Goal: Information Seeking & Learning: Learn about a topic

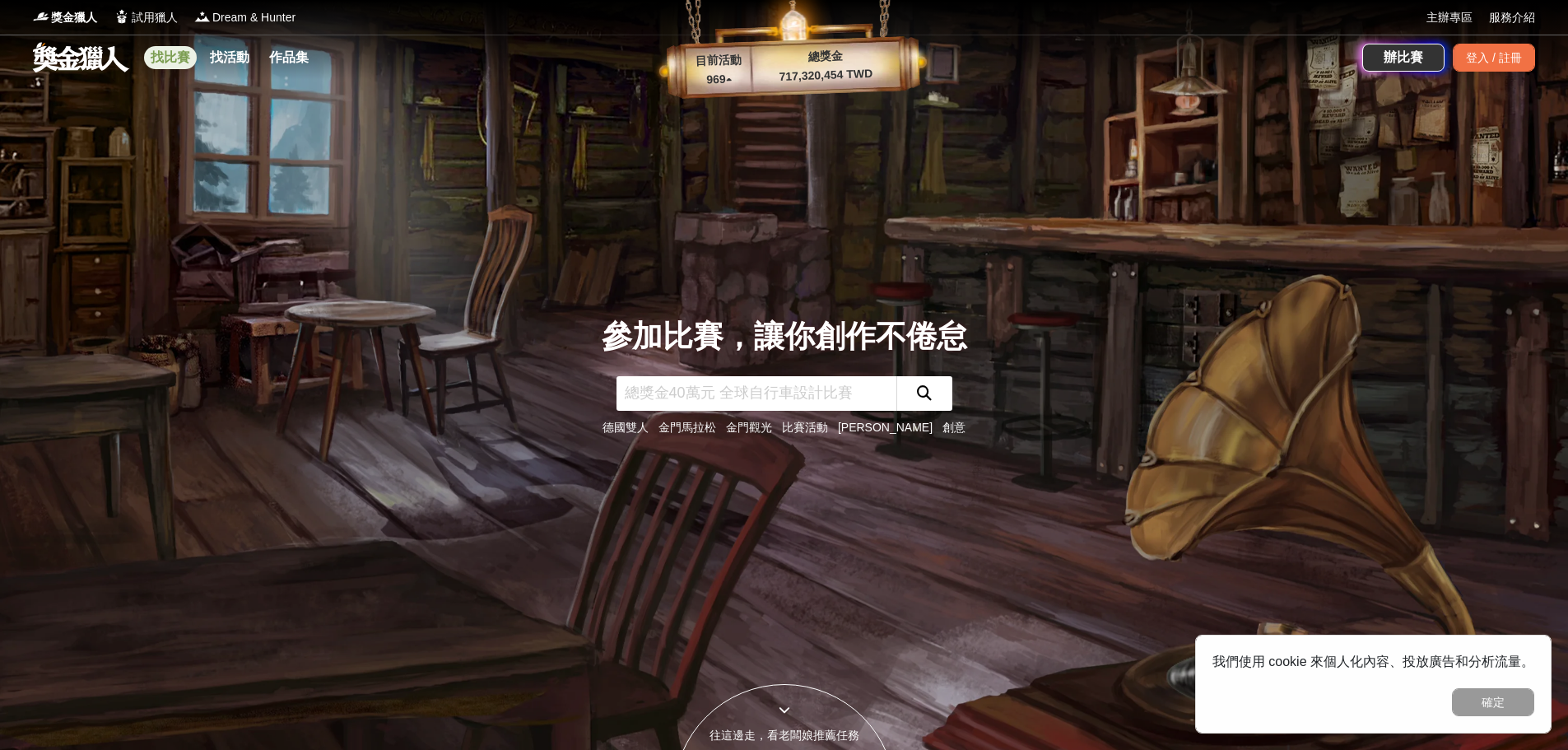
click at [176, 64] on link "找比賽" at bounding box center [171, 58] width 53 height 23
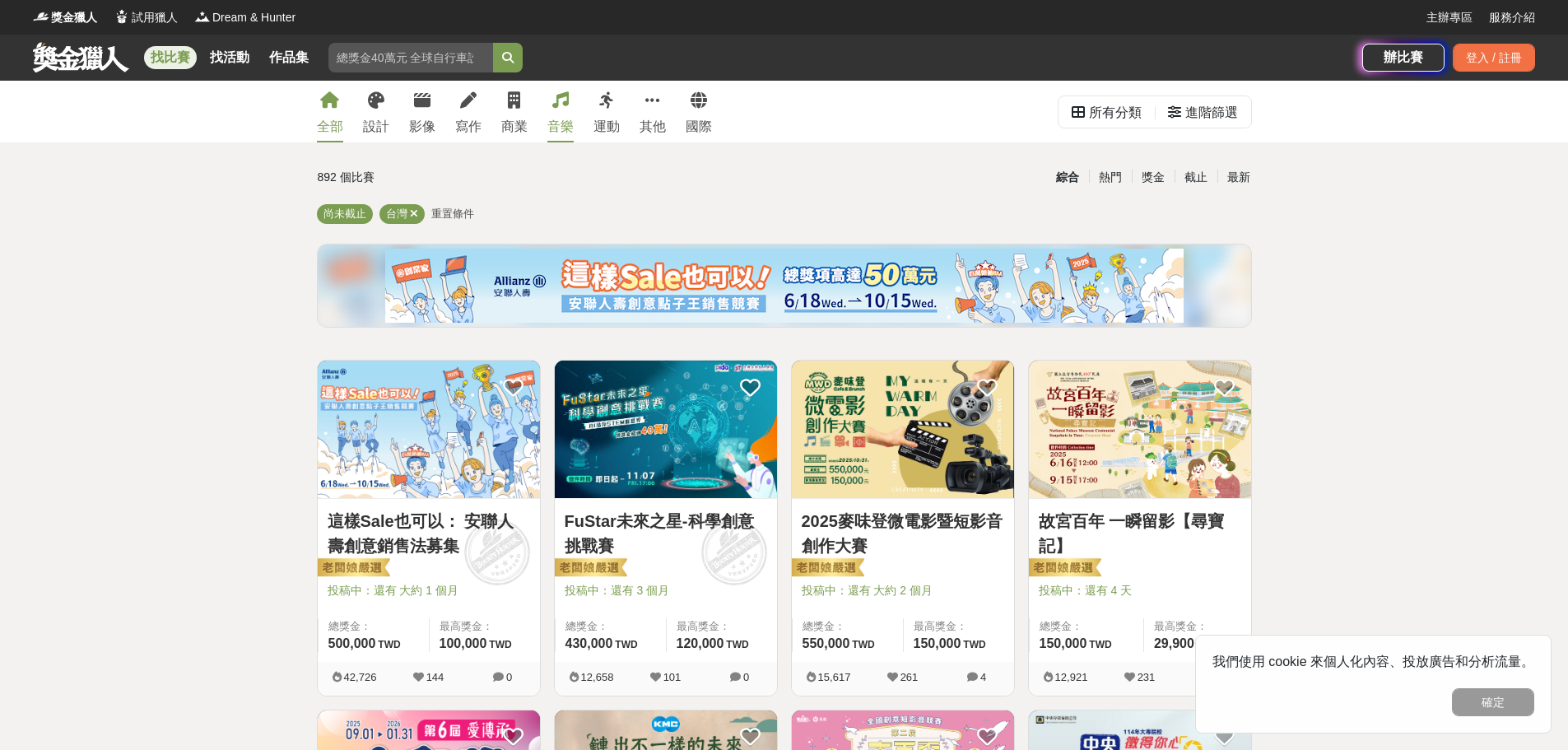
click at [558, 113] on link "音樂" at bounding box center [560, 111] width 26 height 62
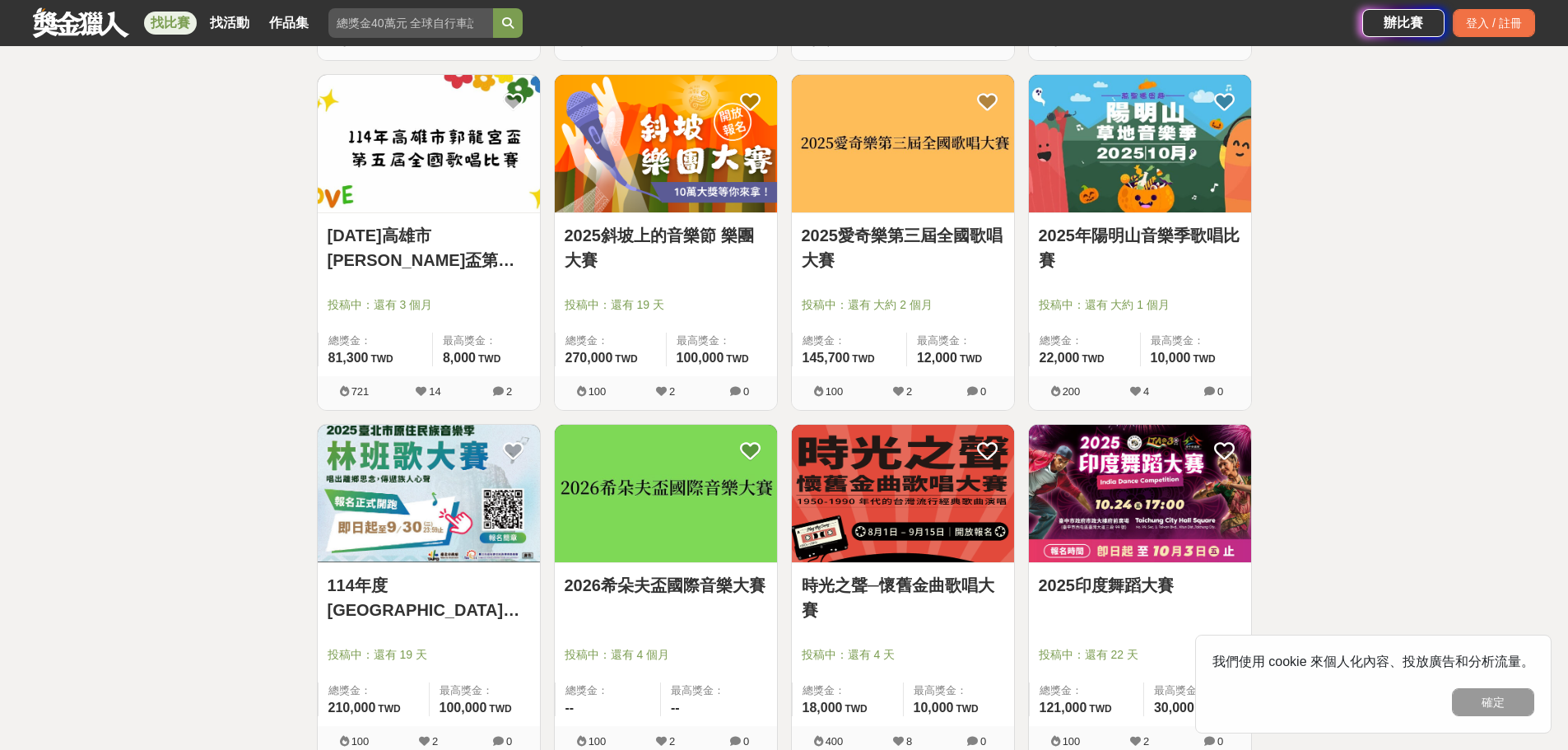
scroll to position [988, 0]
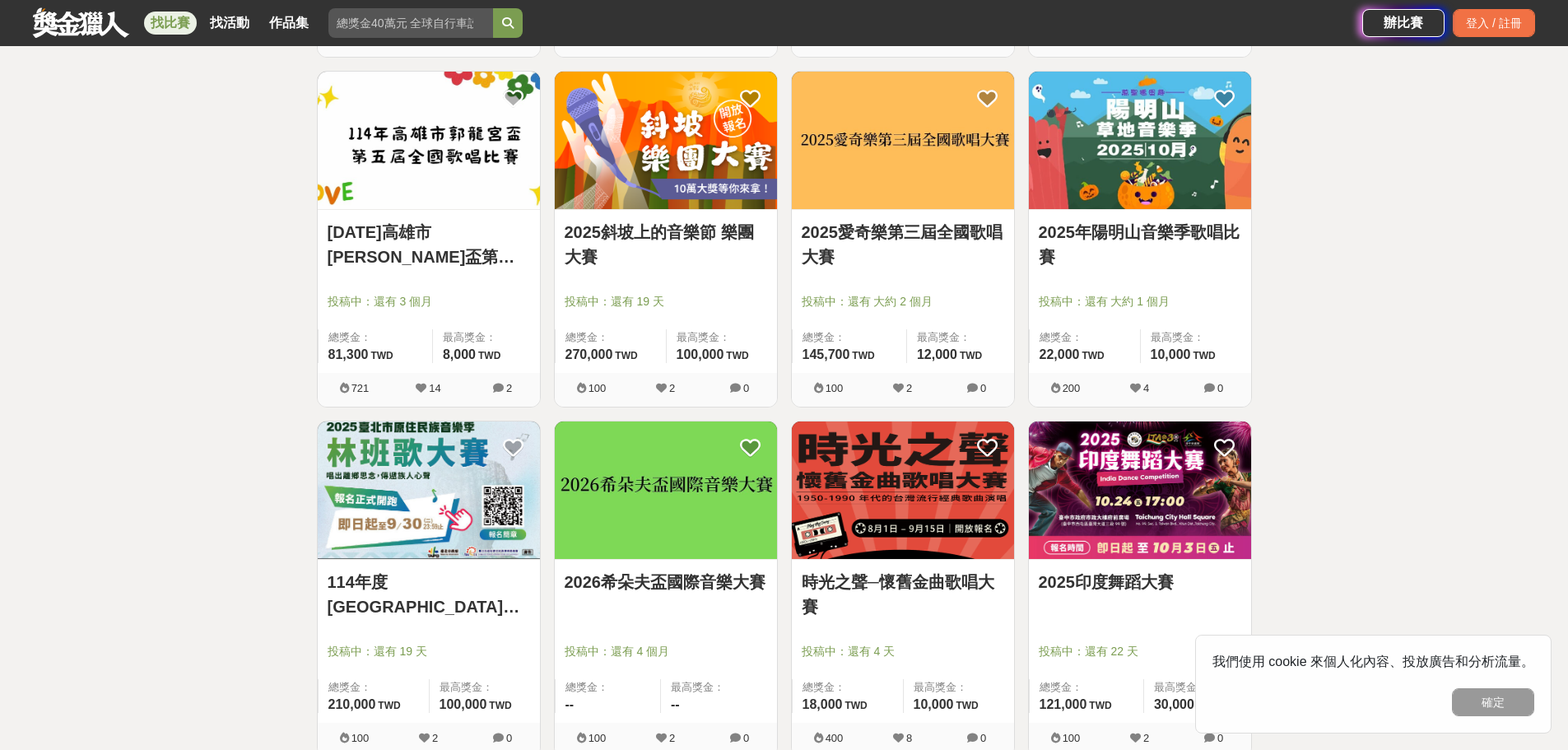
click at [918, 183] on img at bounding box center [903, 141] width 223 height 137
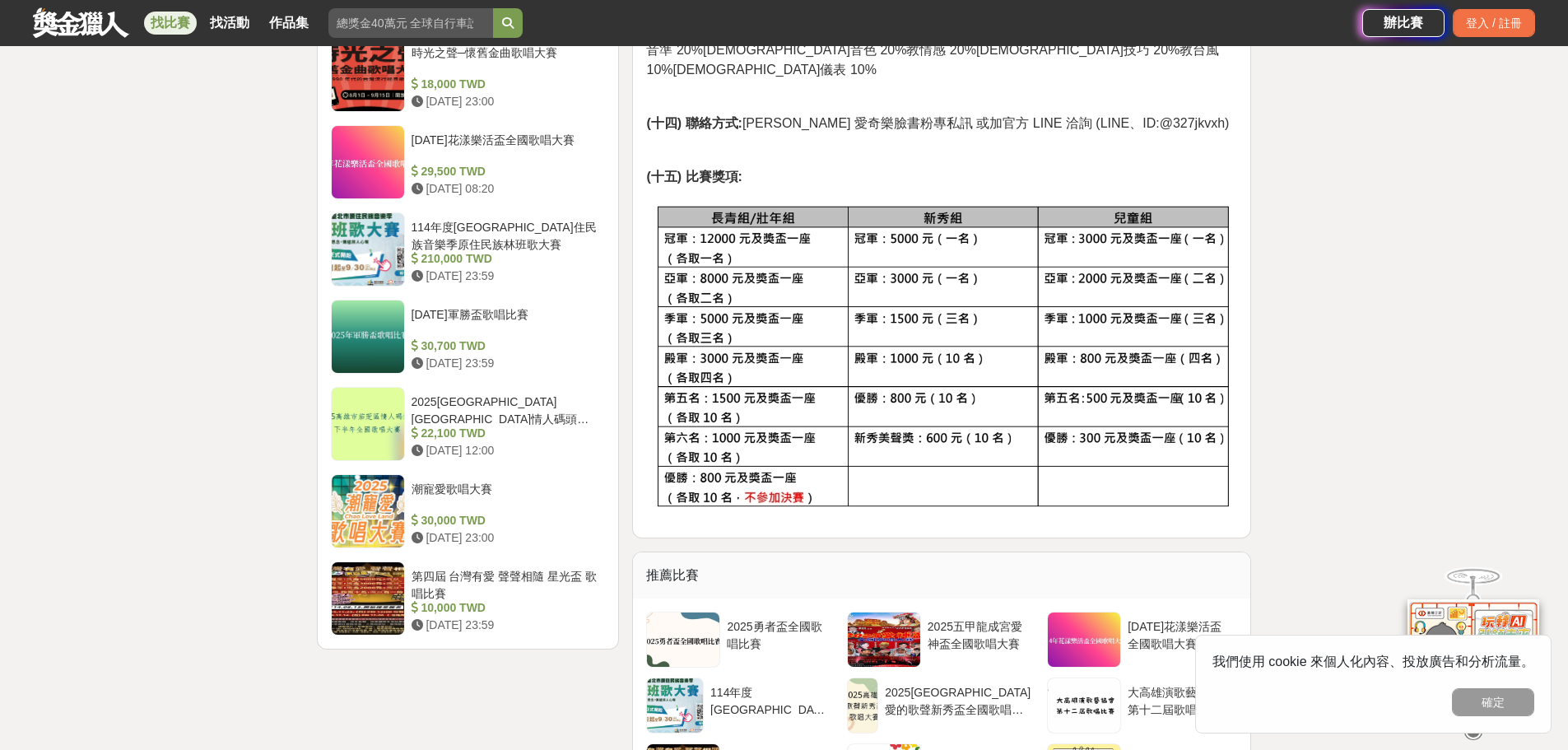
scroll to position [1728, 0]
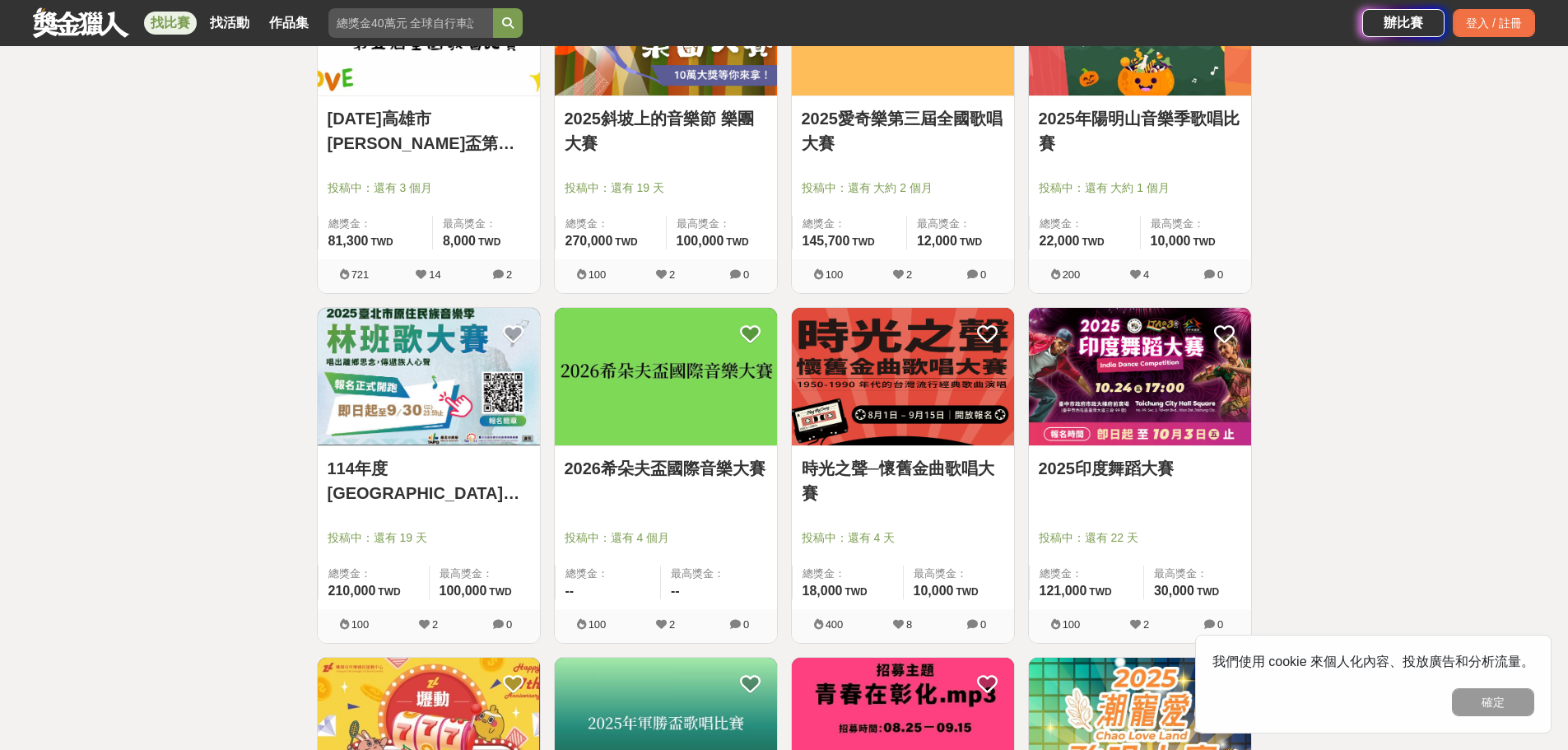
scroll to position [1152, 0]
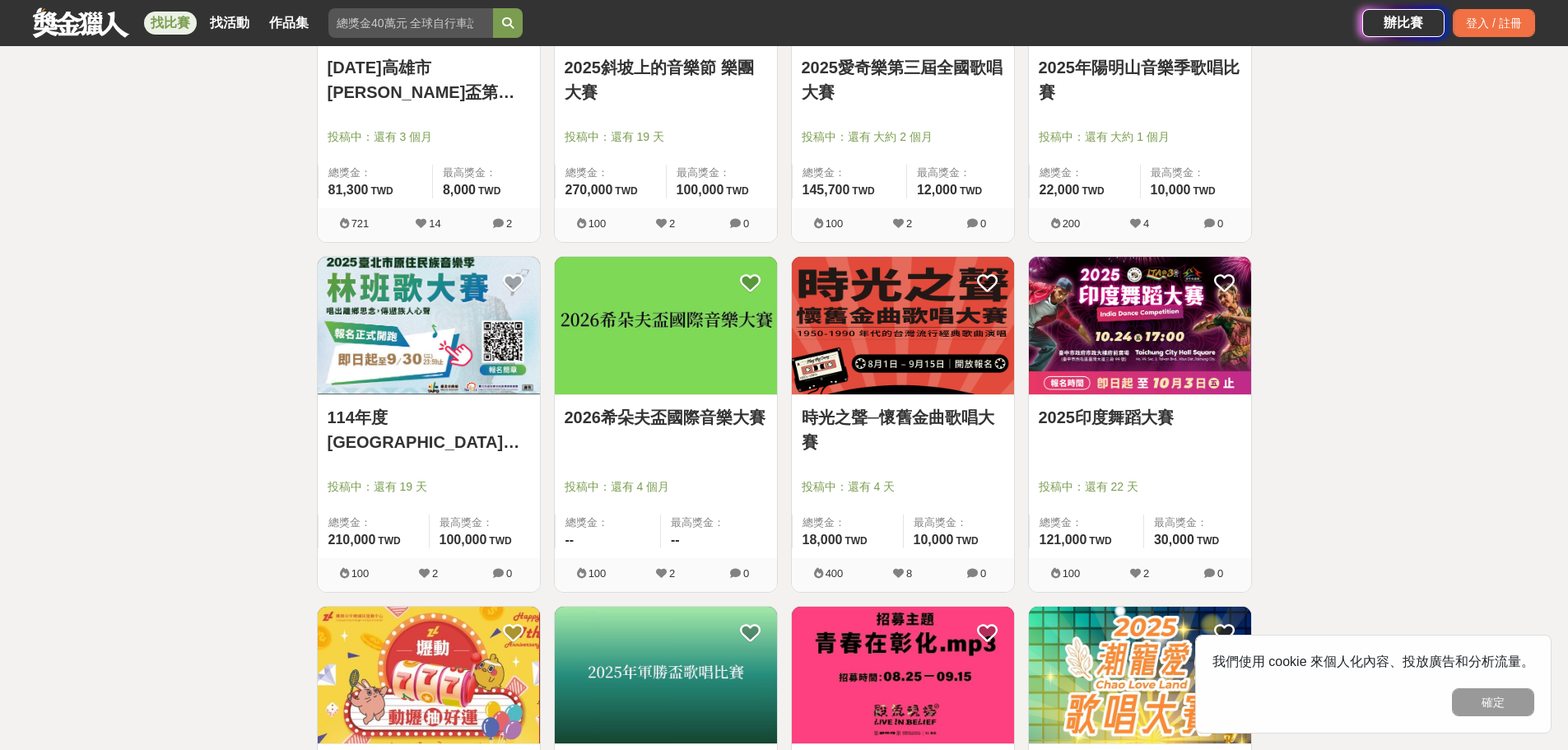
click at [937, 337] on img at bounding box center [903, 325] width 223 height 137
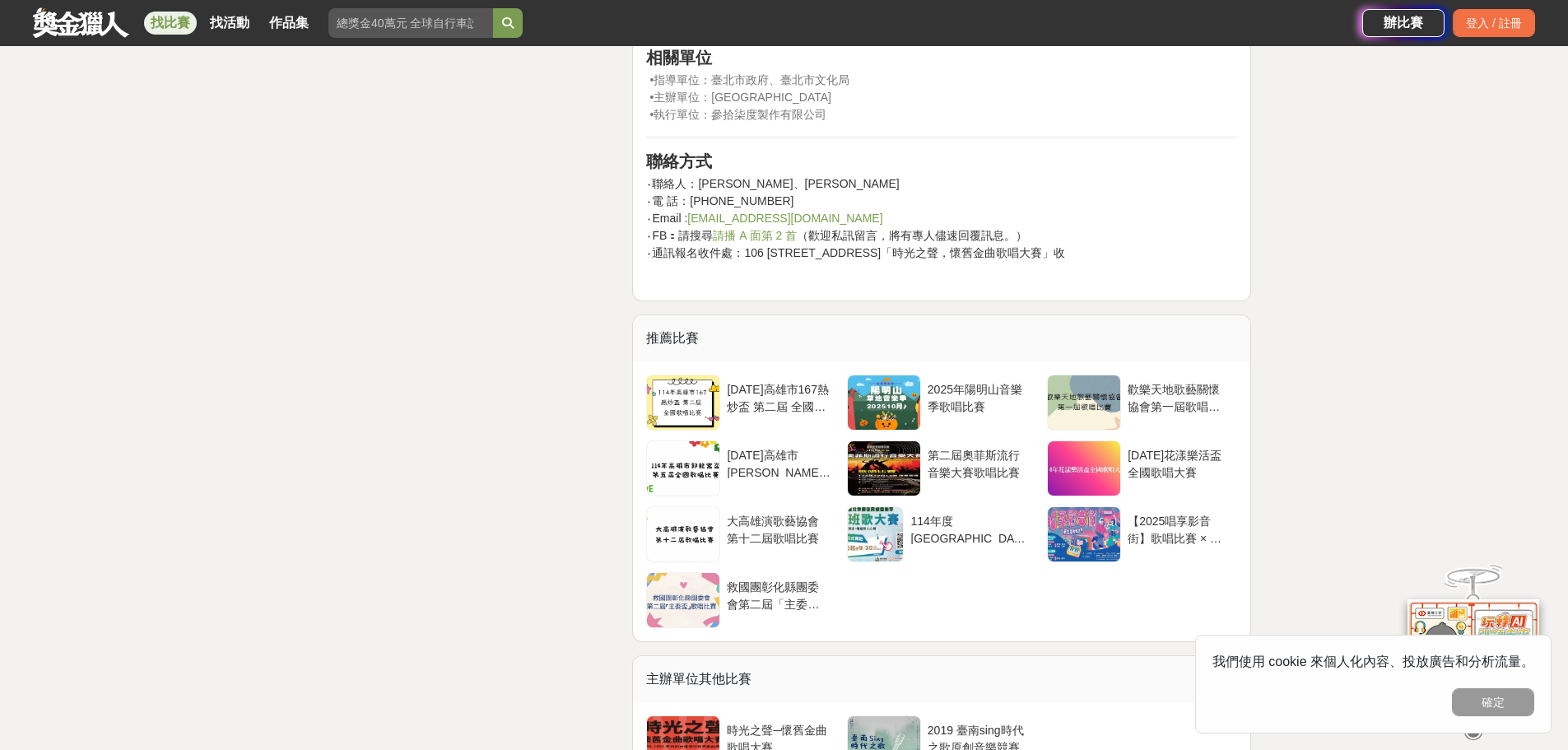
scroll to position [2469, 0]
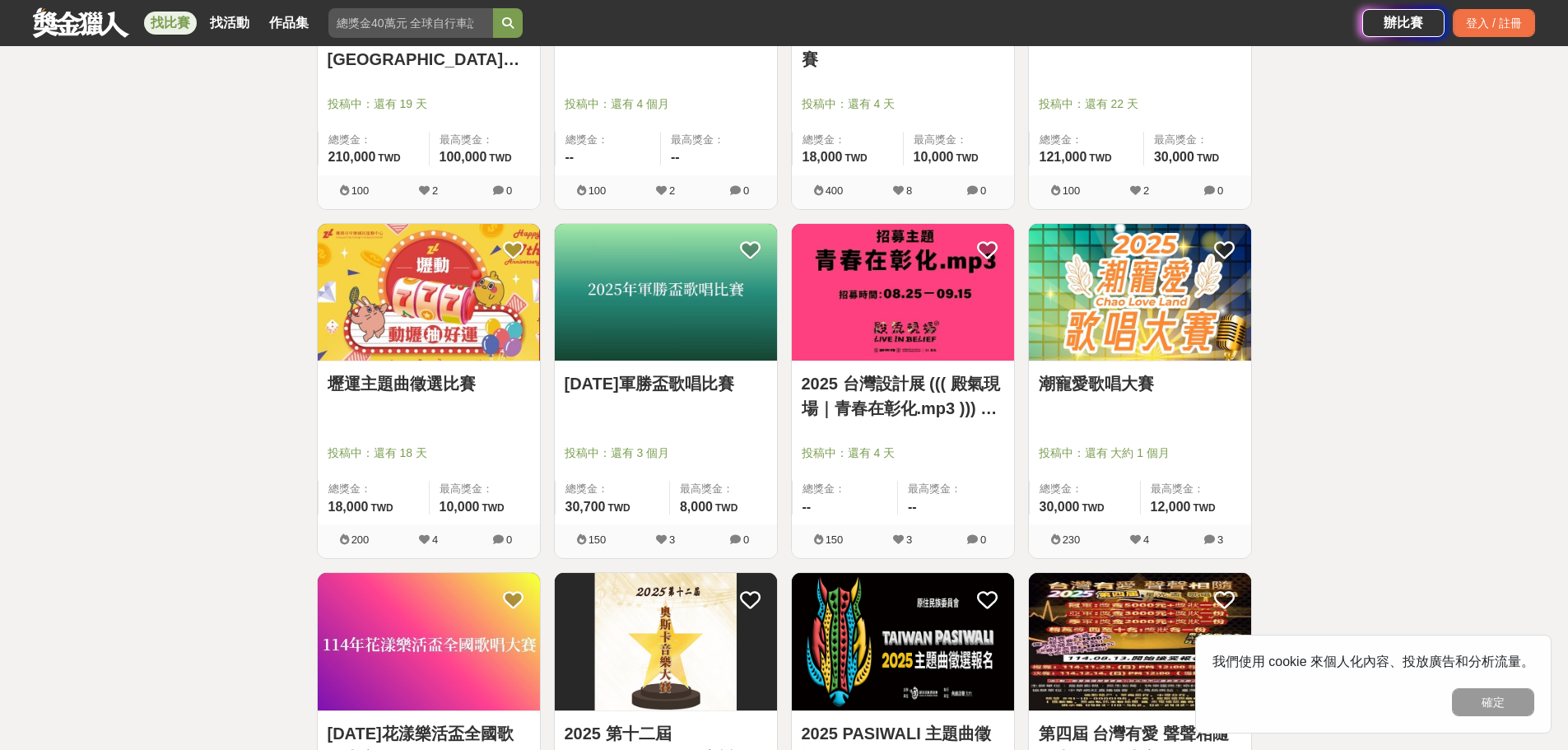
scroll to position [1564, 0]
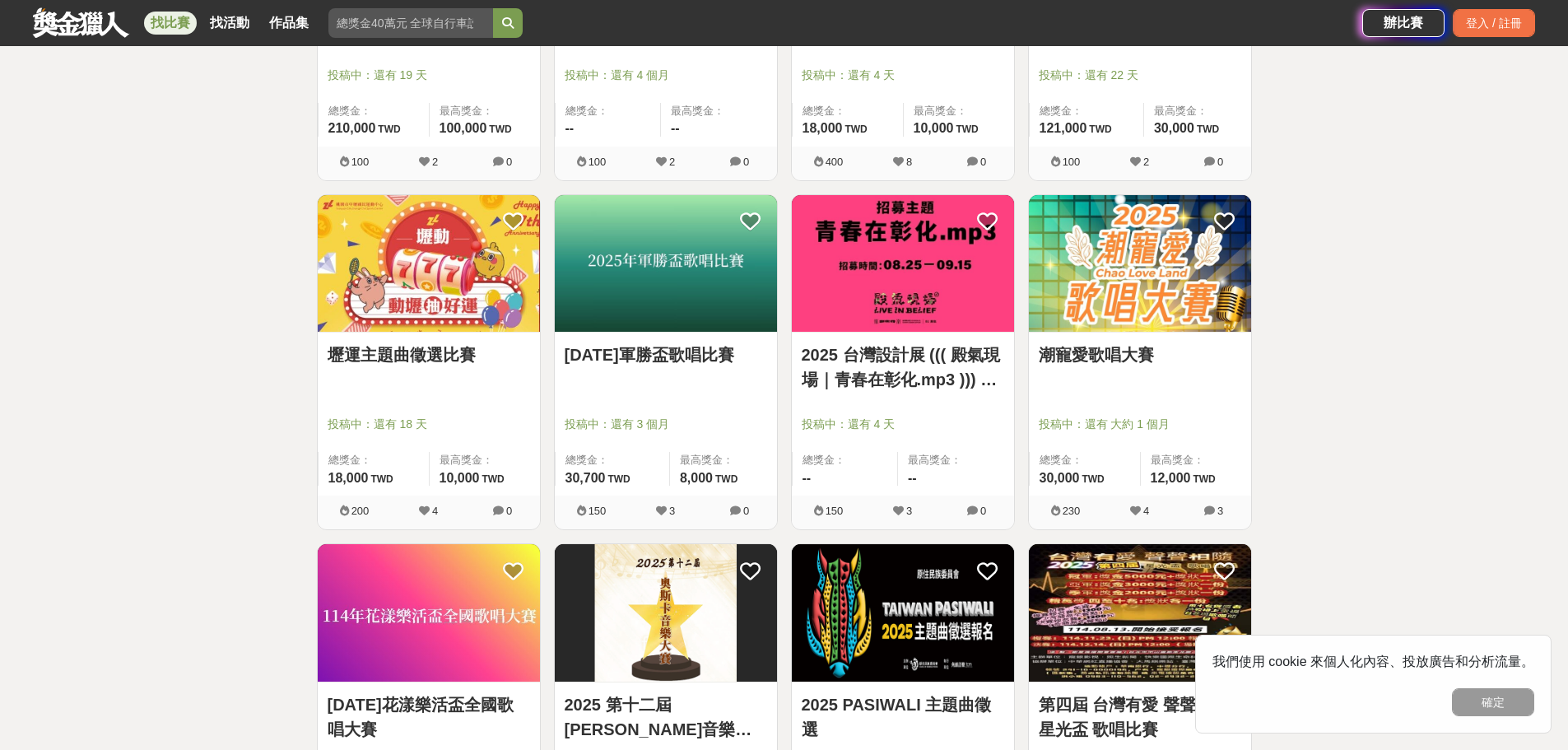
click at [864, 291] on img at bounding box center [903, 264] width 223 height 137
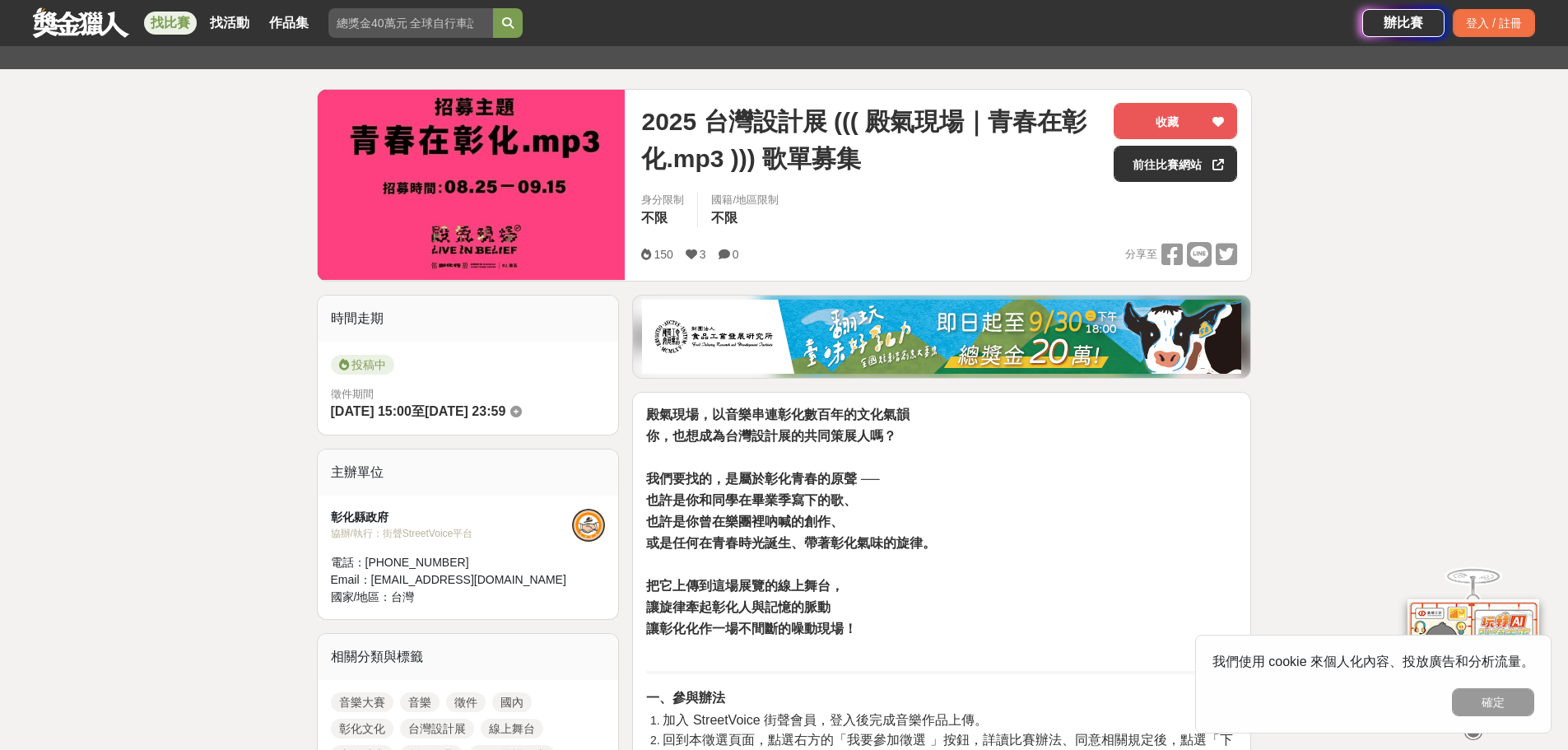
scroll to position [247, 0]
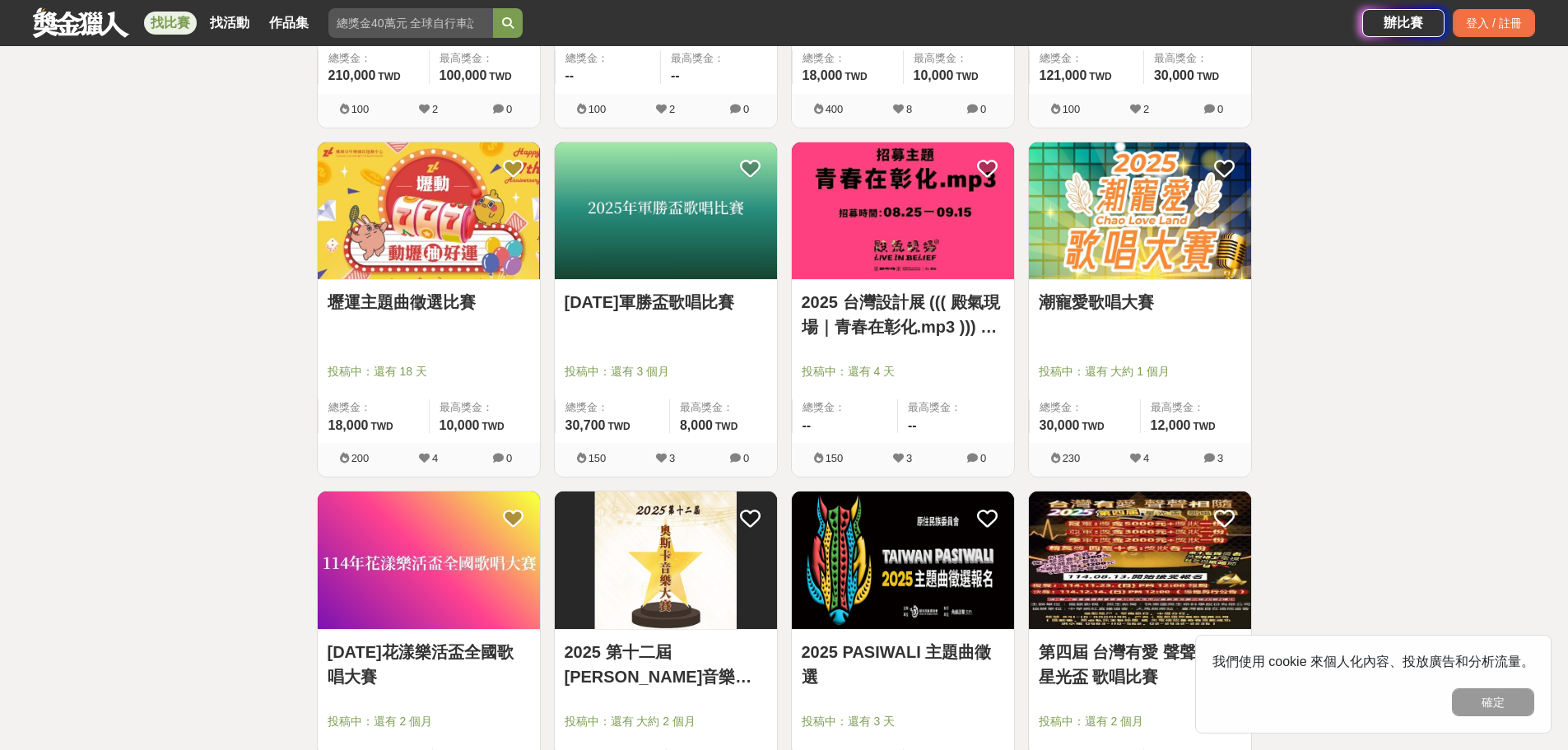
scroll to position [1647, 0]
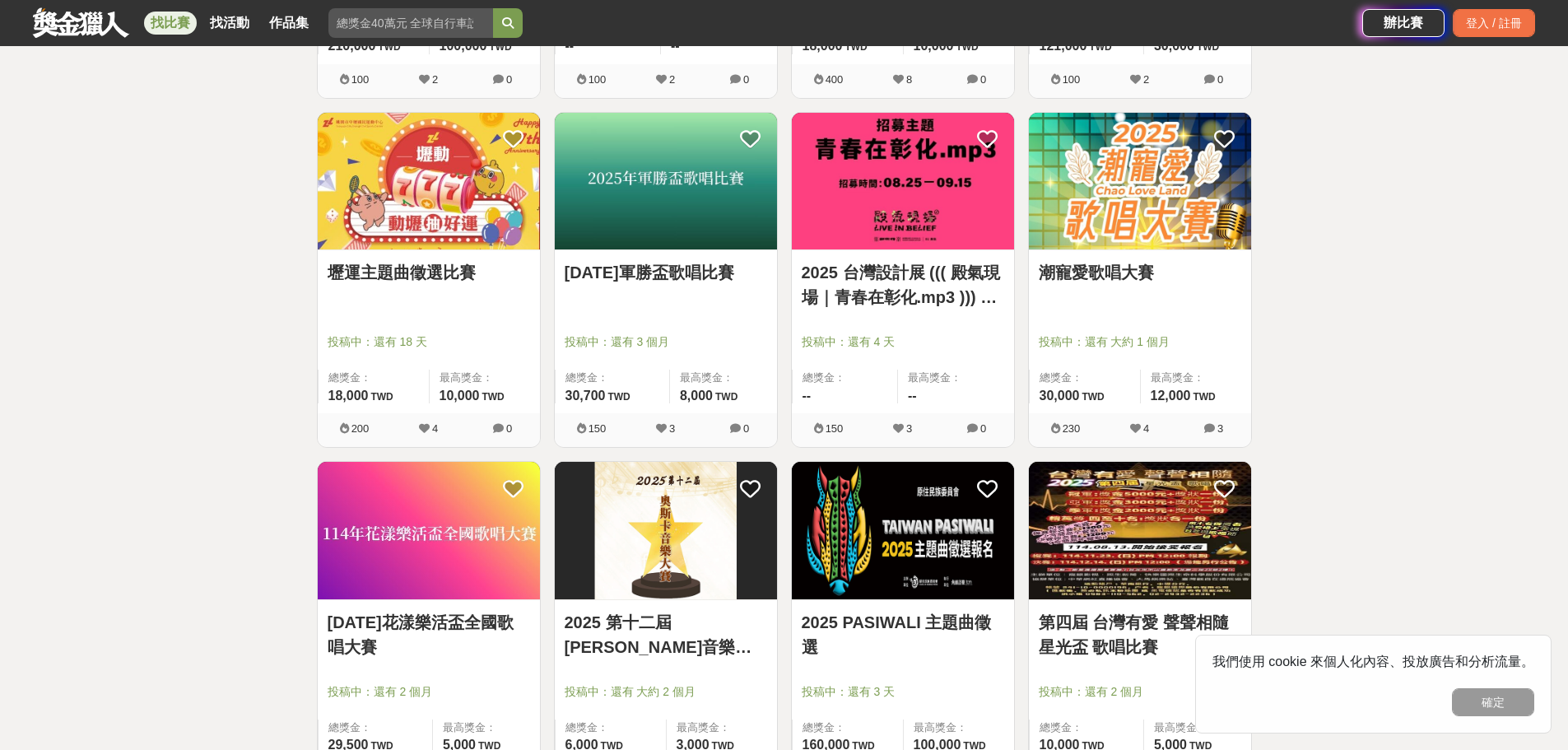
click at [1163, 180] on img at bounding box center [1140, 181] width 223 height 137
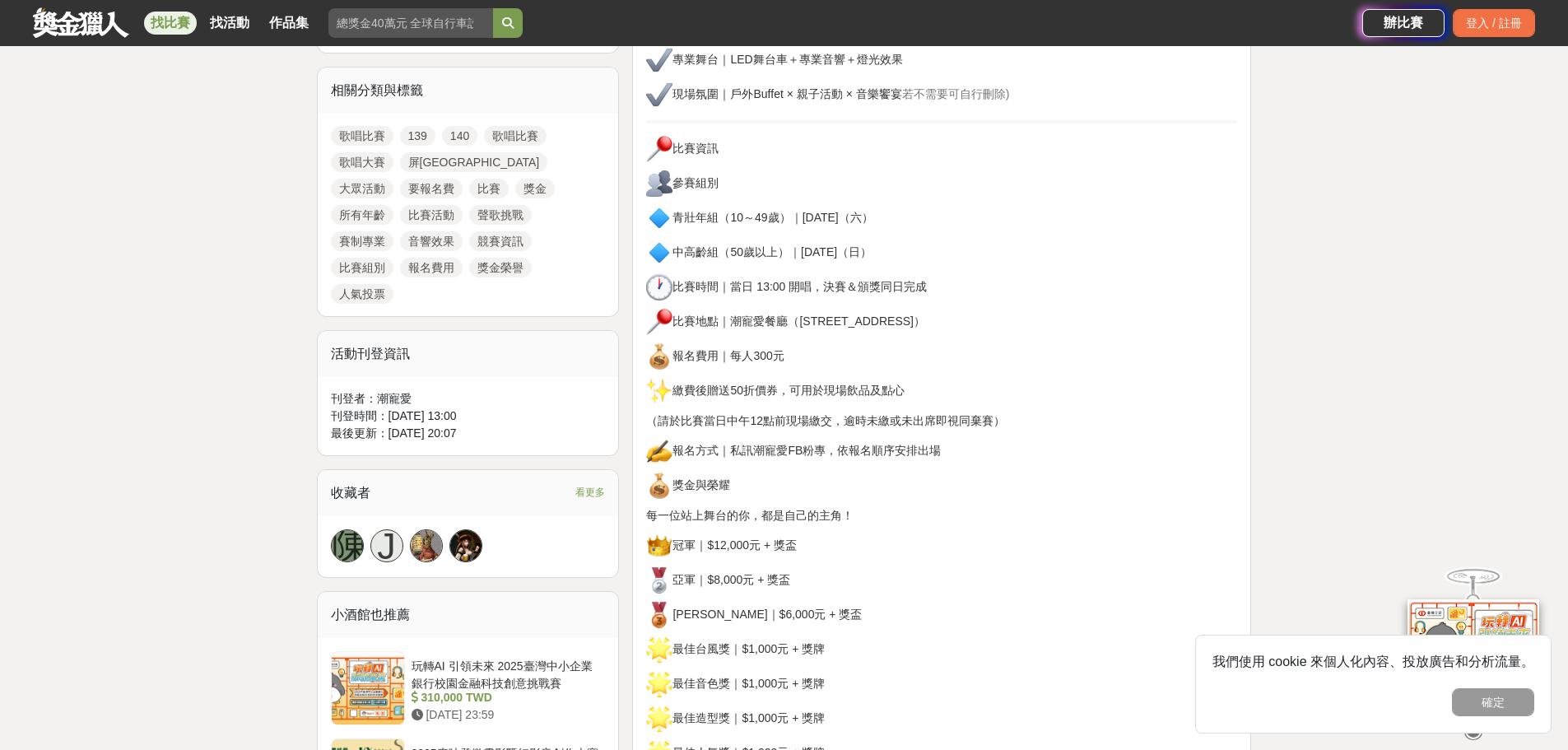
scroll to position [741, 0]
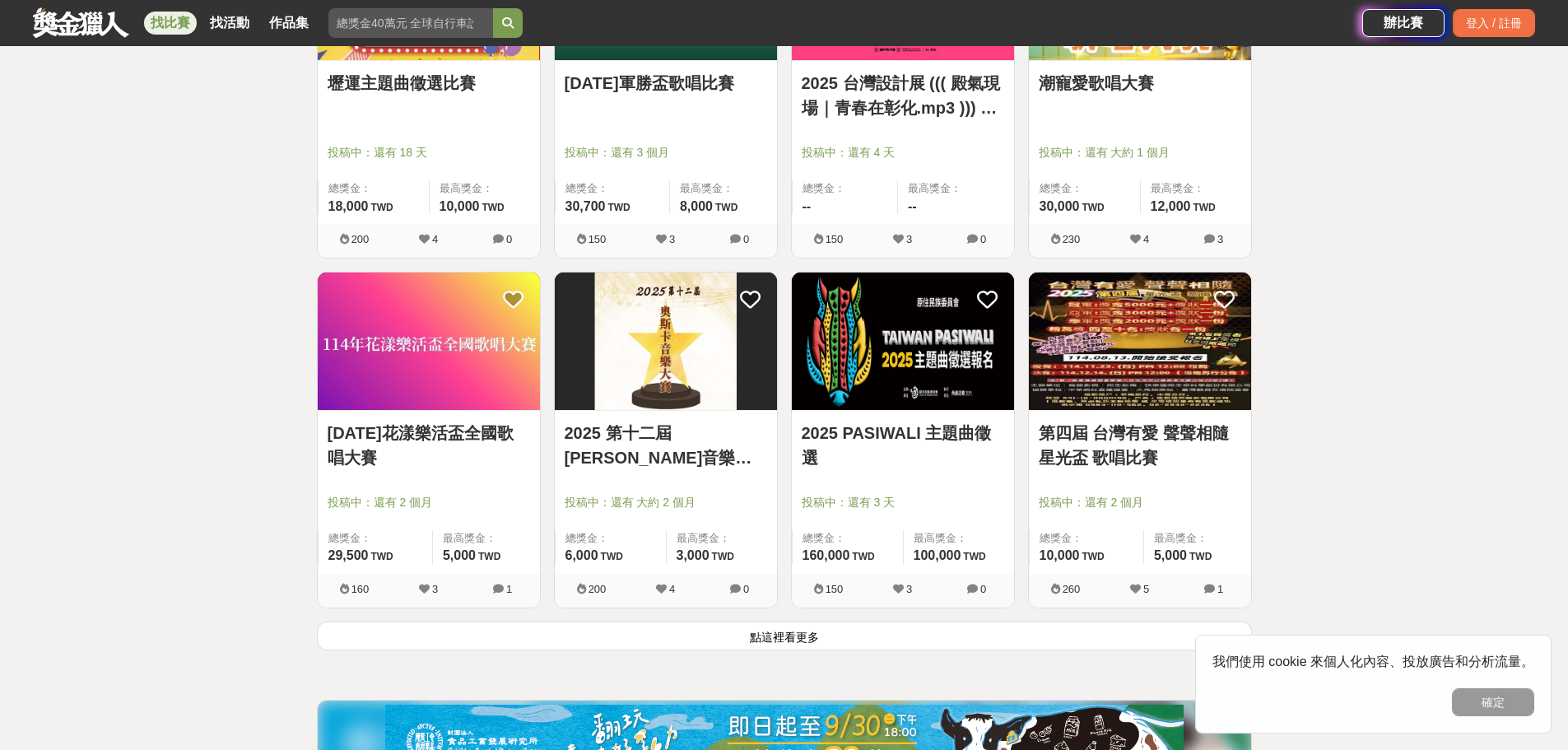
scroll to position [1893, 0]
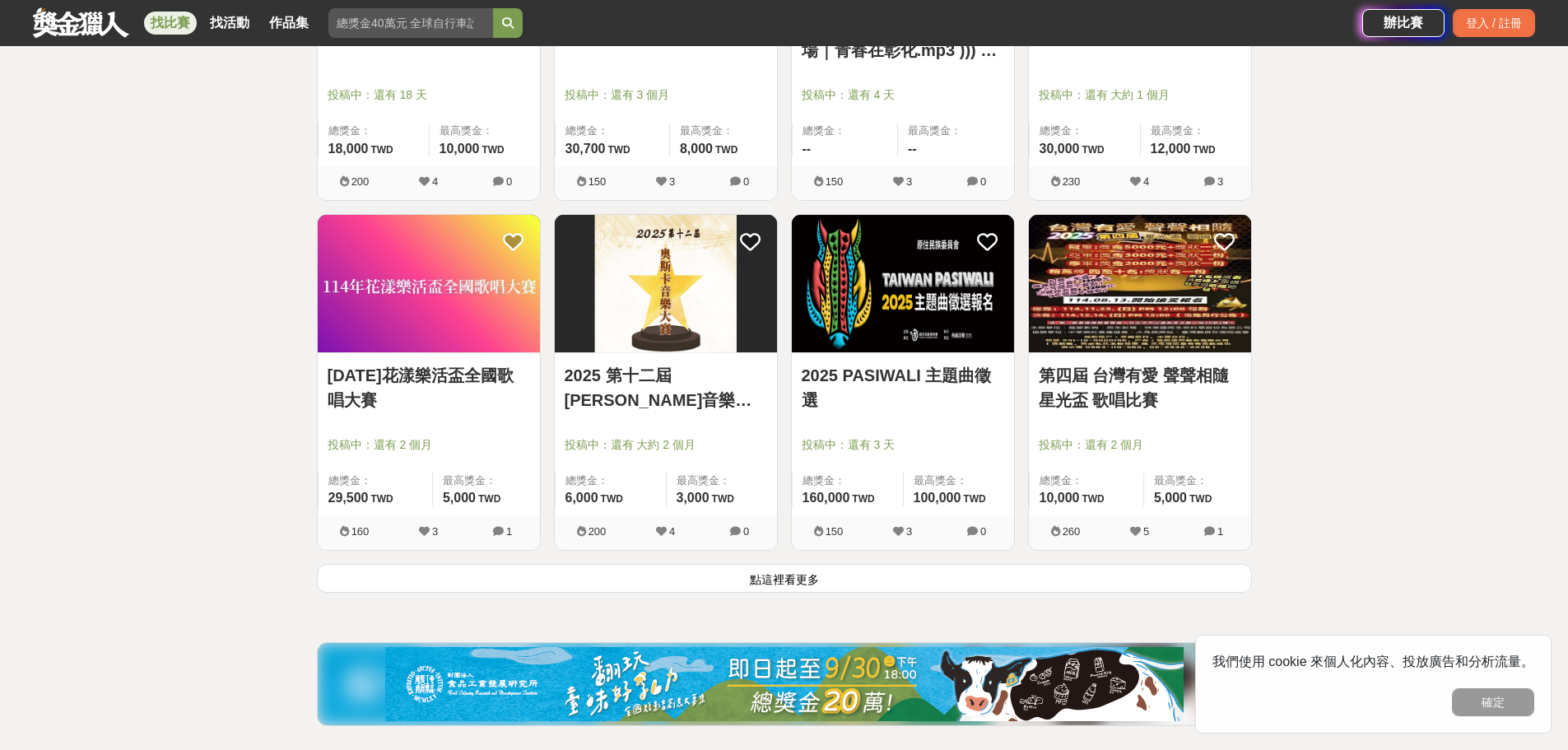
click at [402, 319] on img at bounding box center [429, 284] width 223 height 137
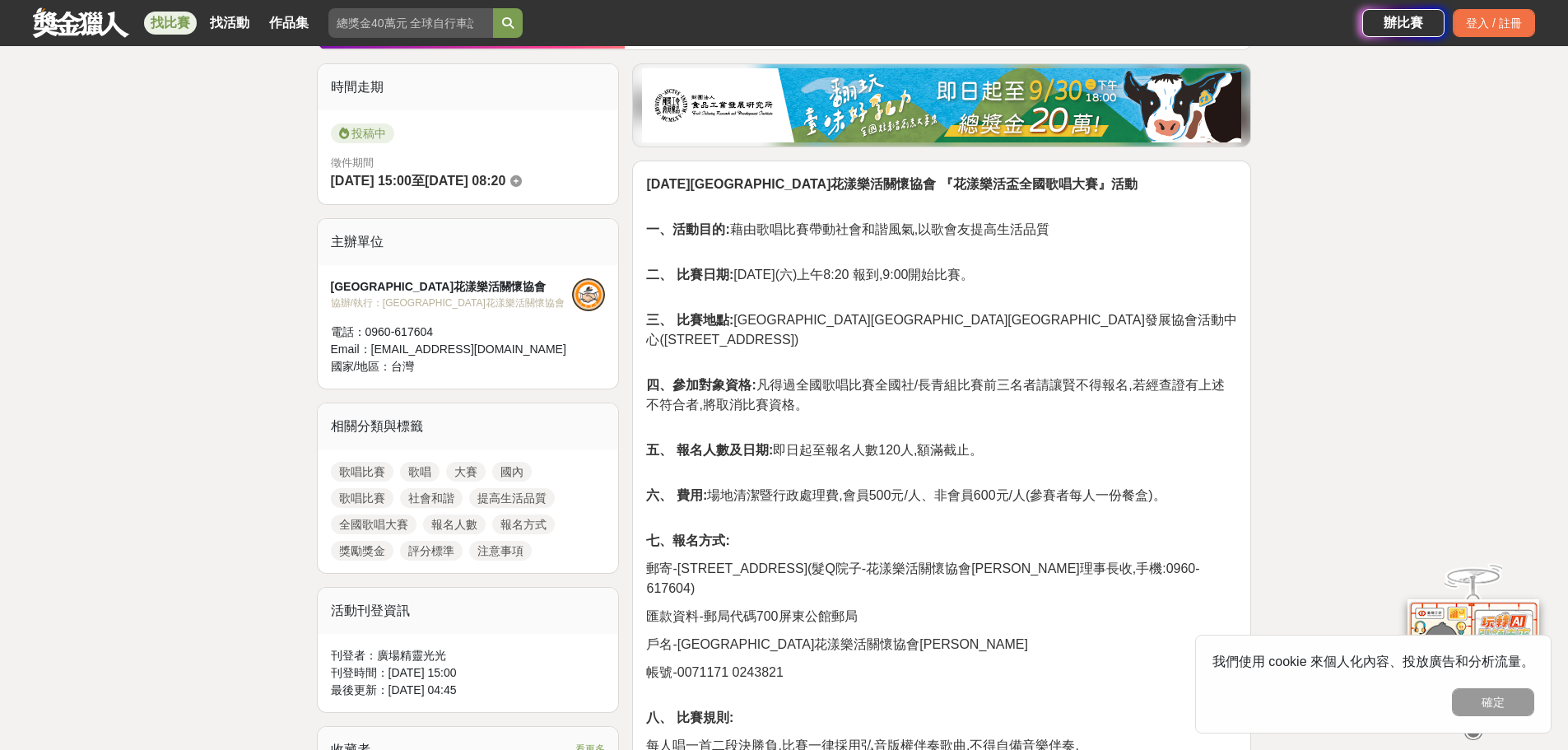
scroll to position [411, 0]
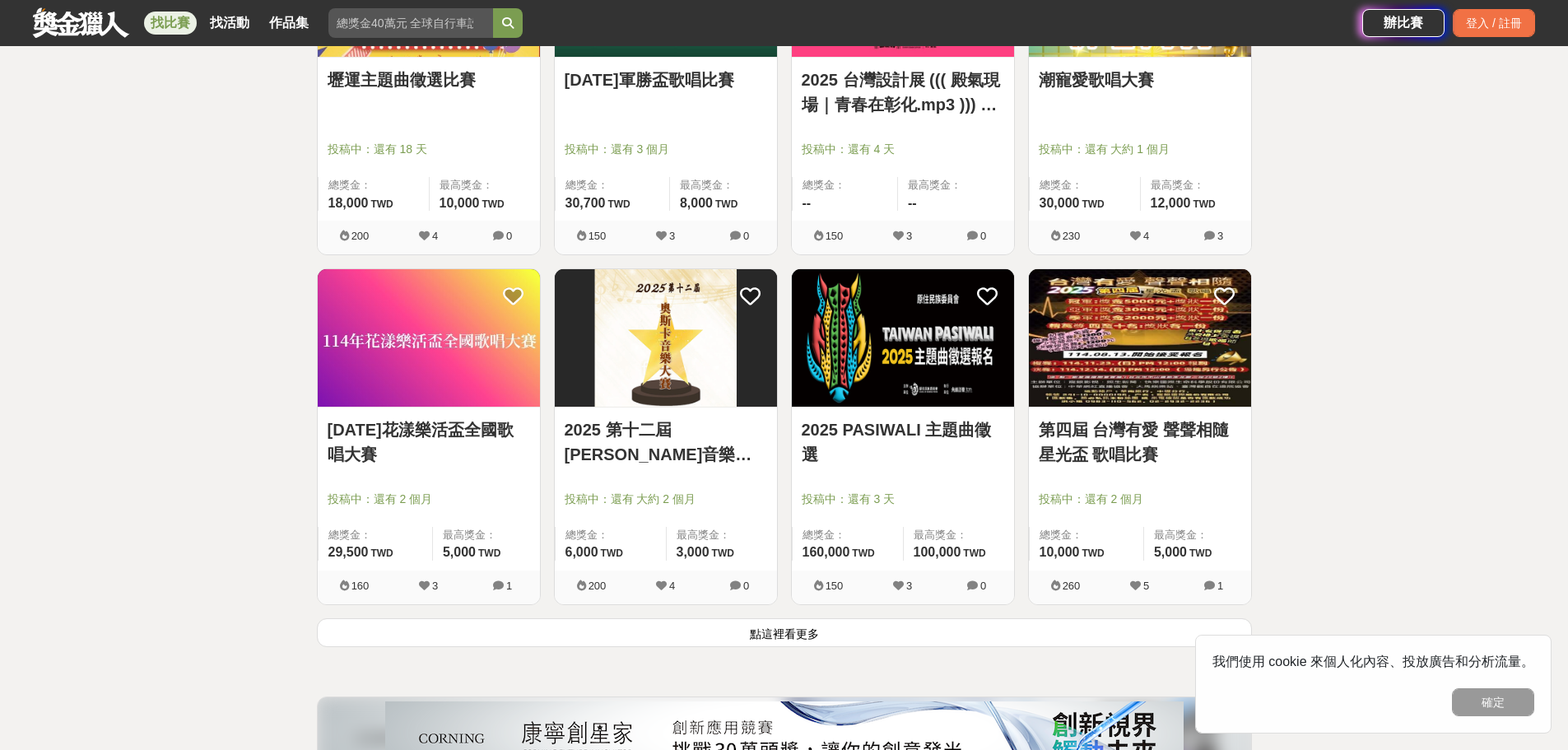
scroll to position [1893, 0]
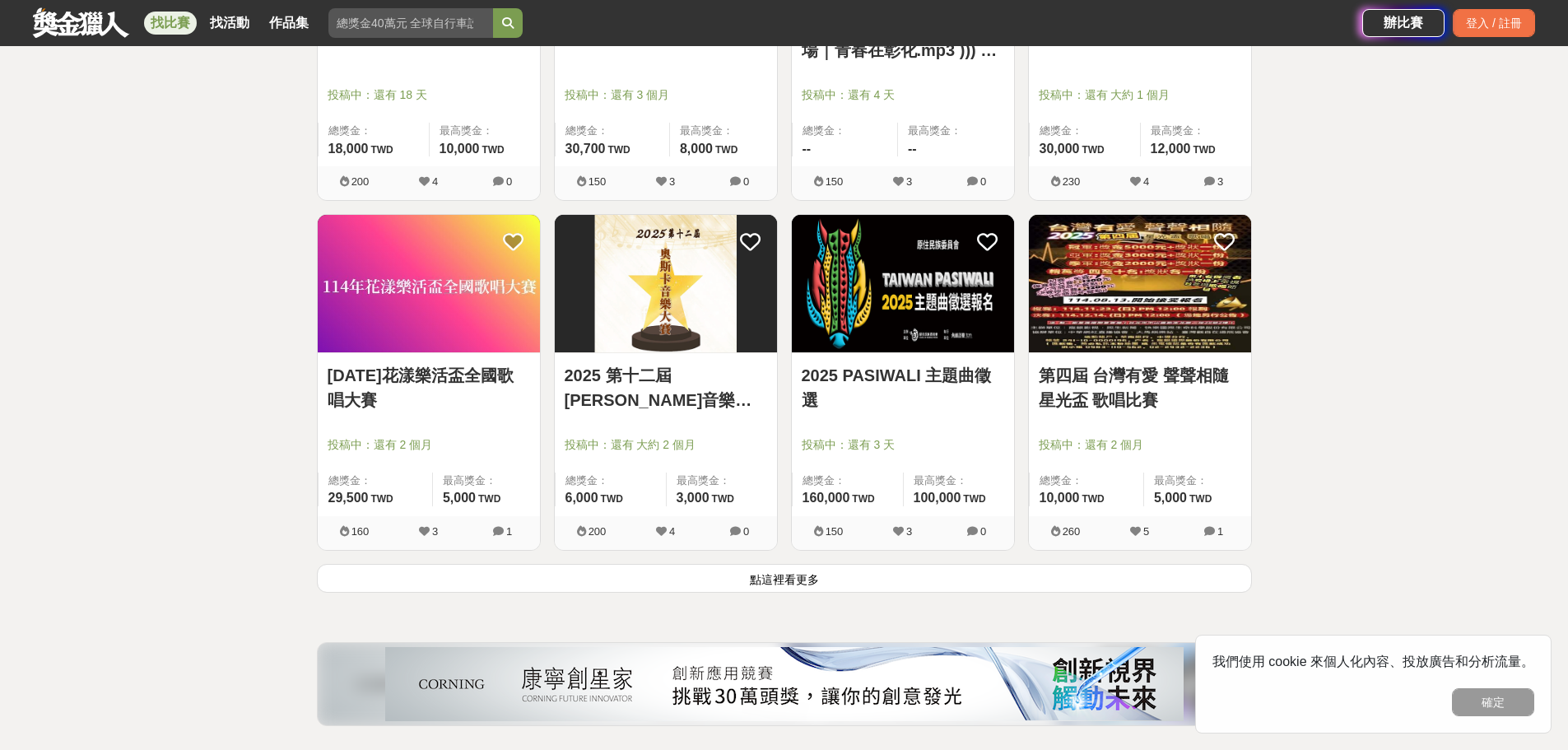
click at [1156, 315] on img at bounding box center [1140, 284] width 223 height 137
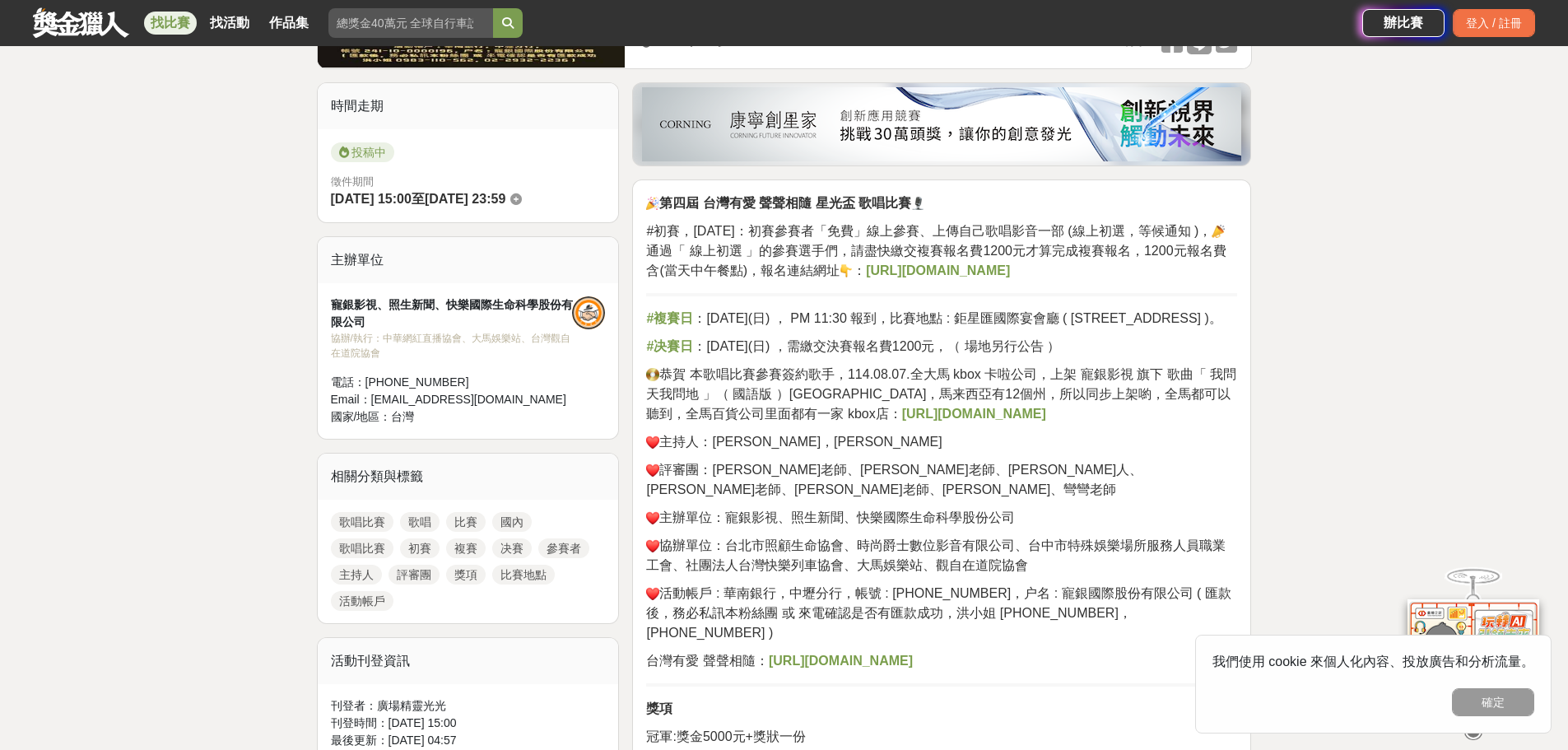
scroll to position [411, 0]
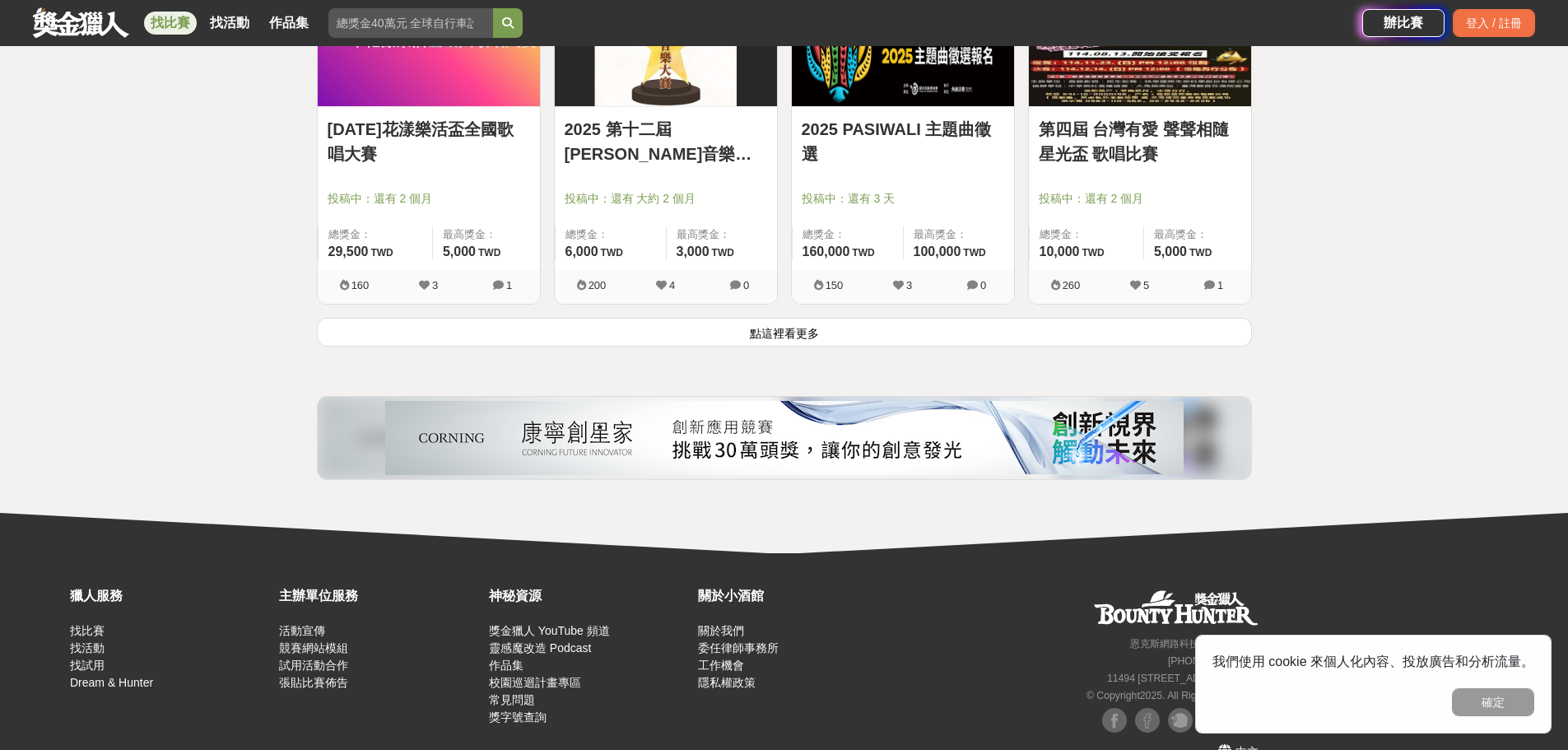
scroll to position [2141, 0]
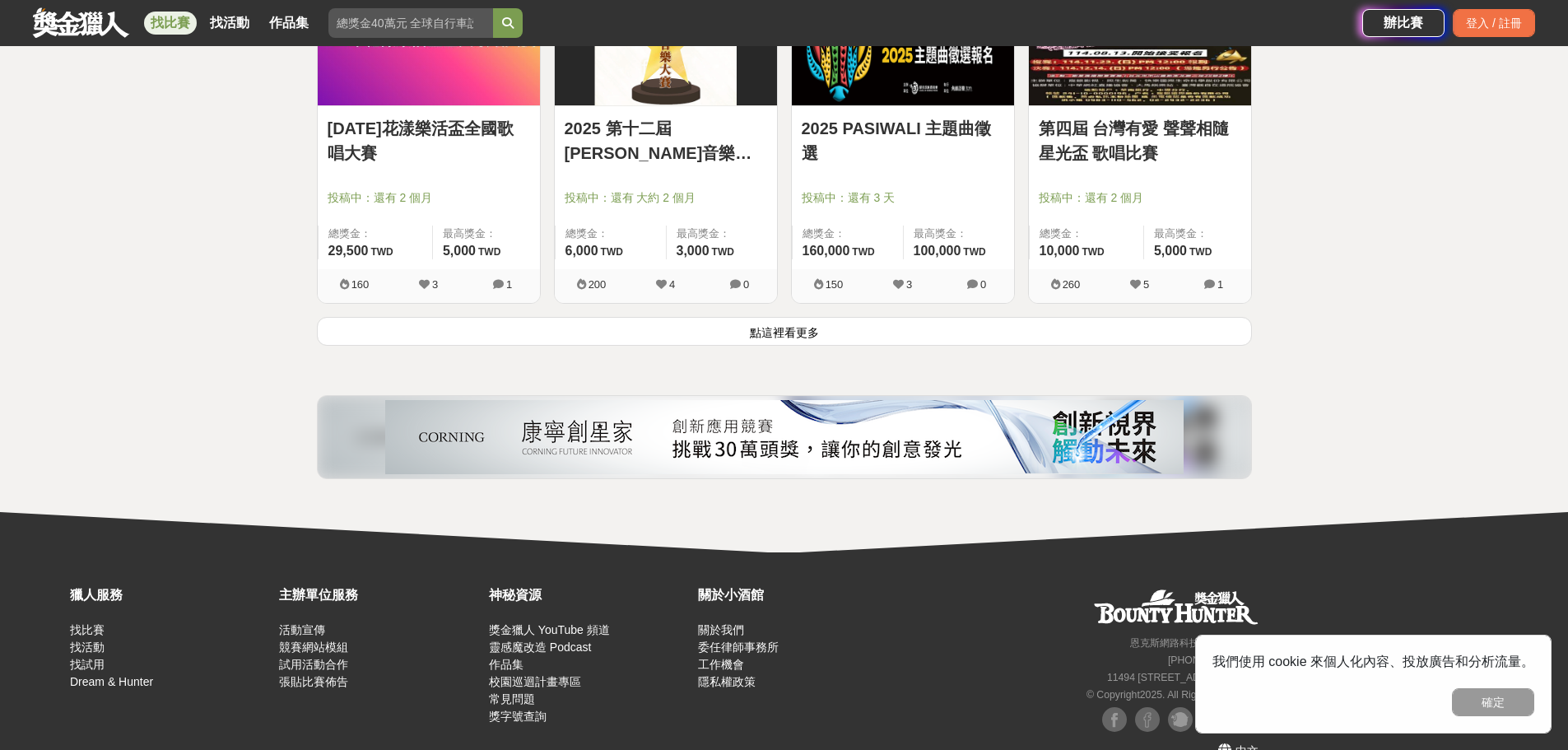
click at [782, 331] on button "點這裡看更多" at bounding box center [785, 331] width 936 height 29
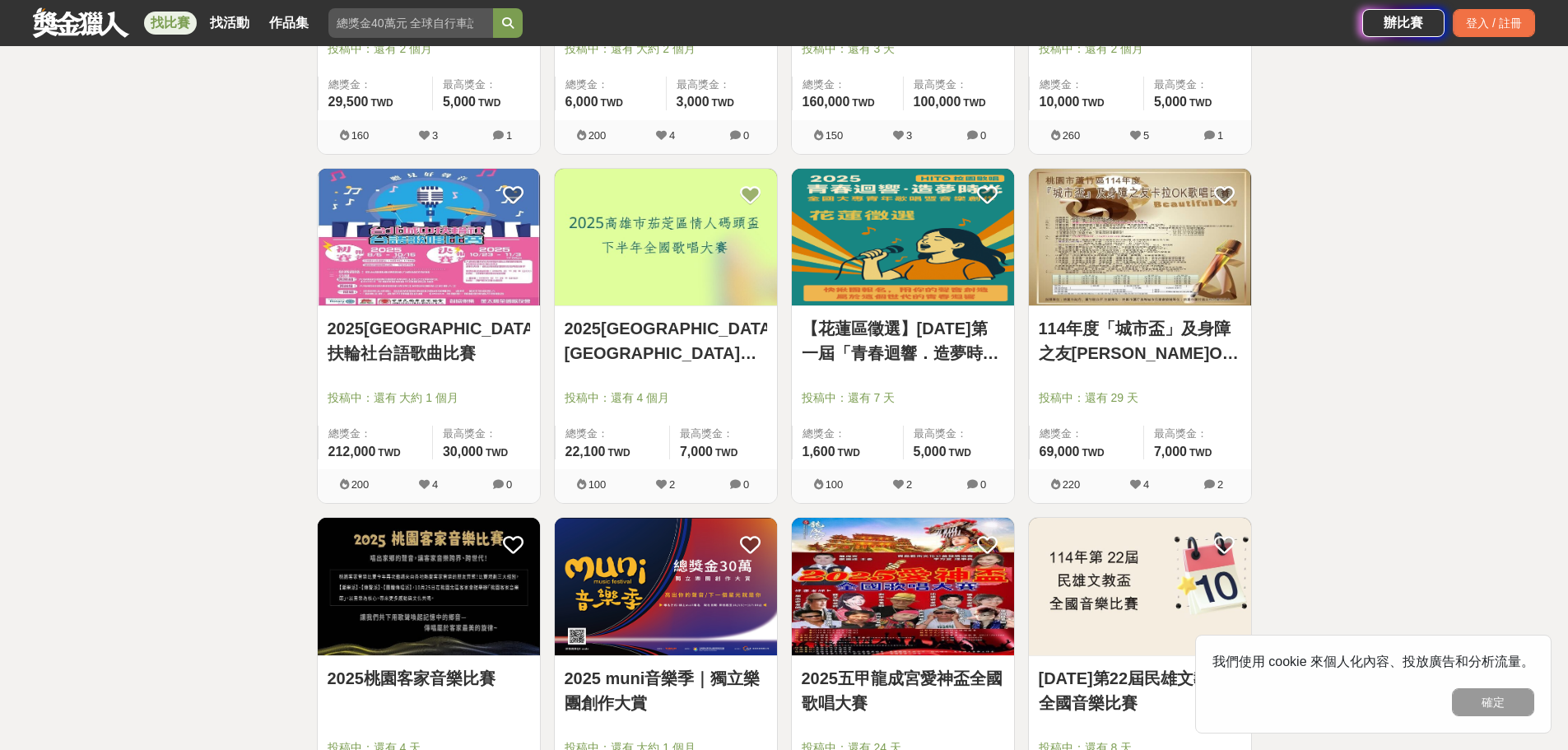
scroll to position [2305, 0]
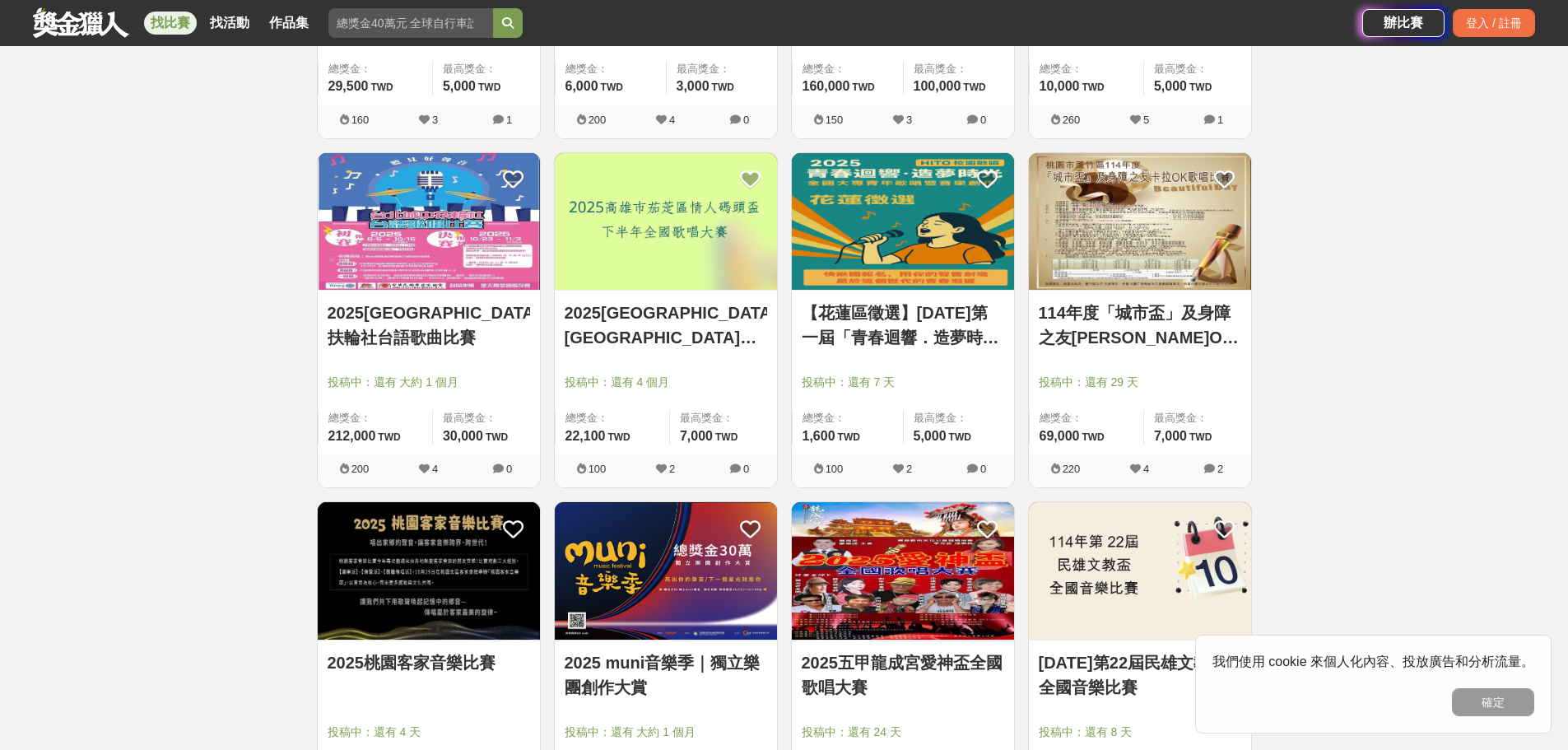
click at [416, 301] on link "2025台北城中扶輪社台語歌曲比賽" at bounding box center [429, 325] width 203 height 50
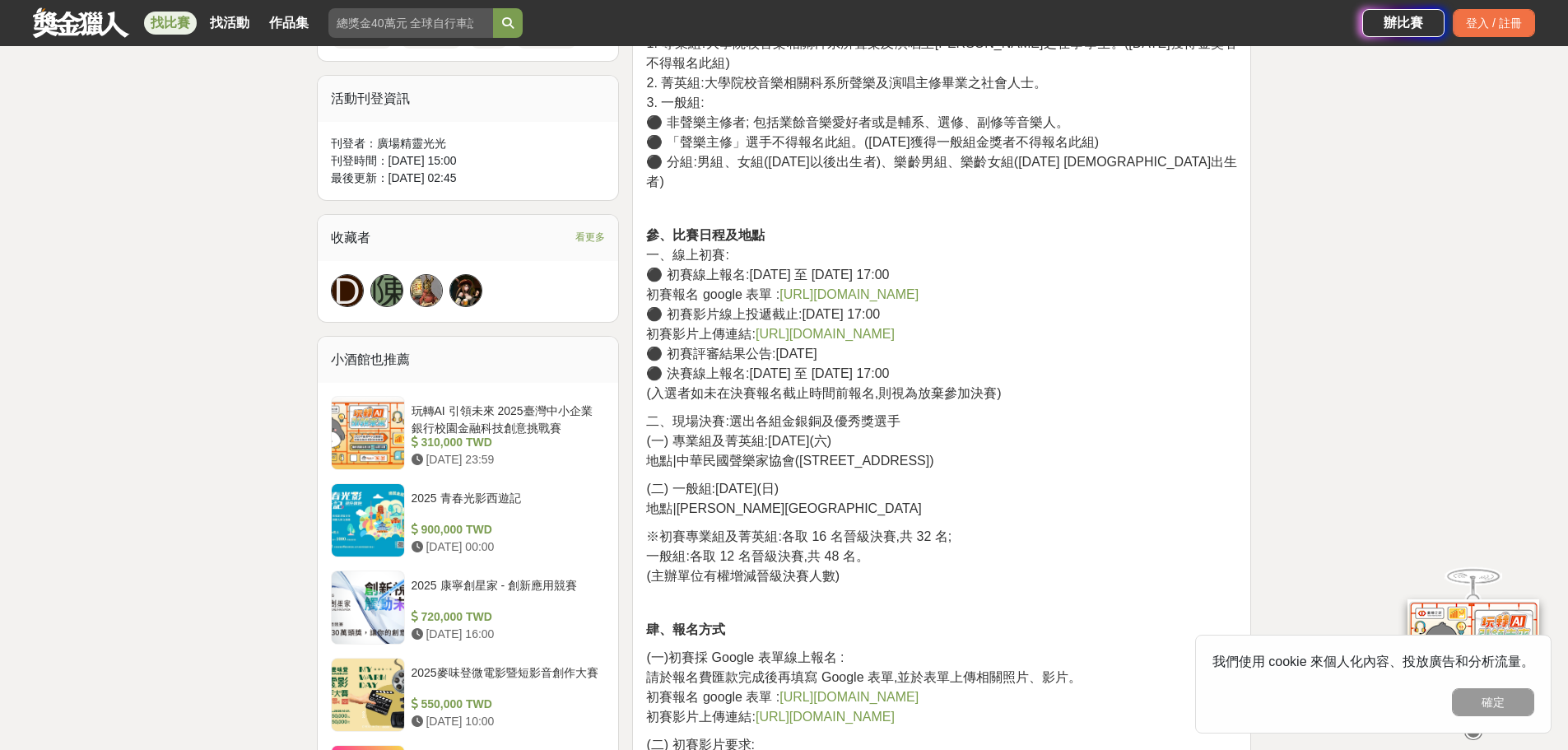
scroll to position [988, 0]
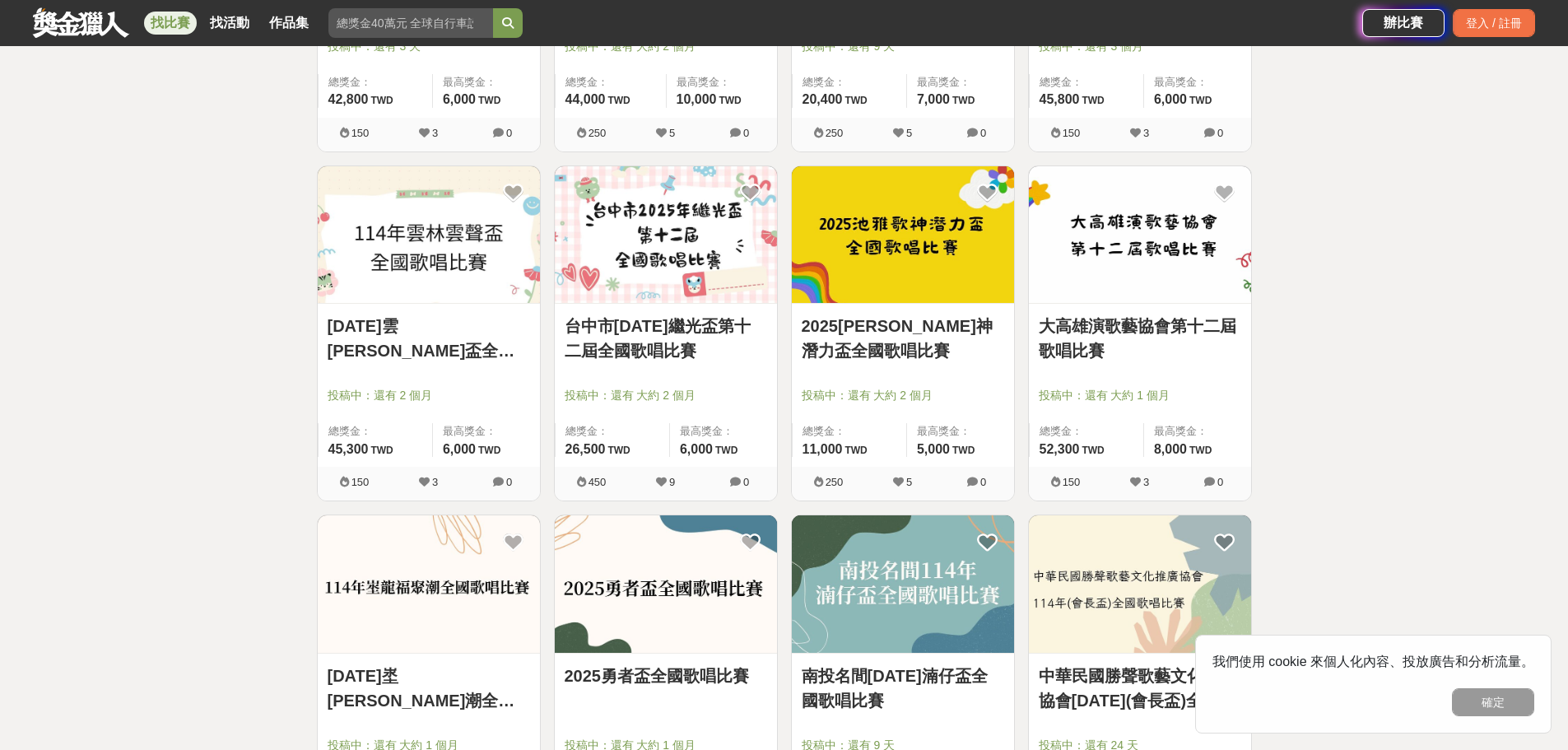
scroll to position [3375, 0]
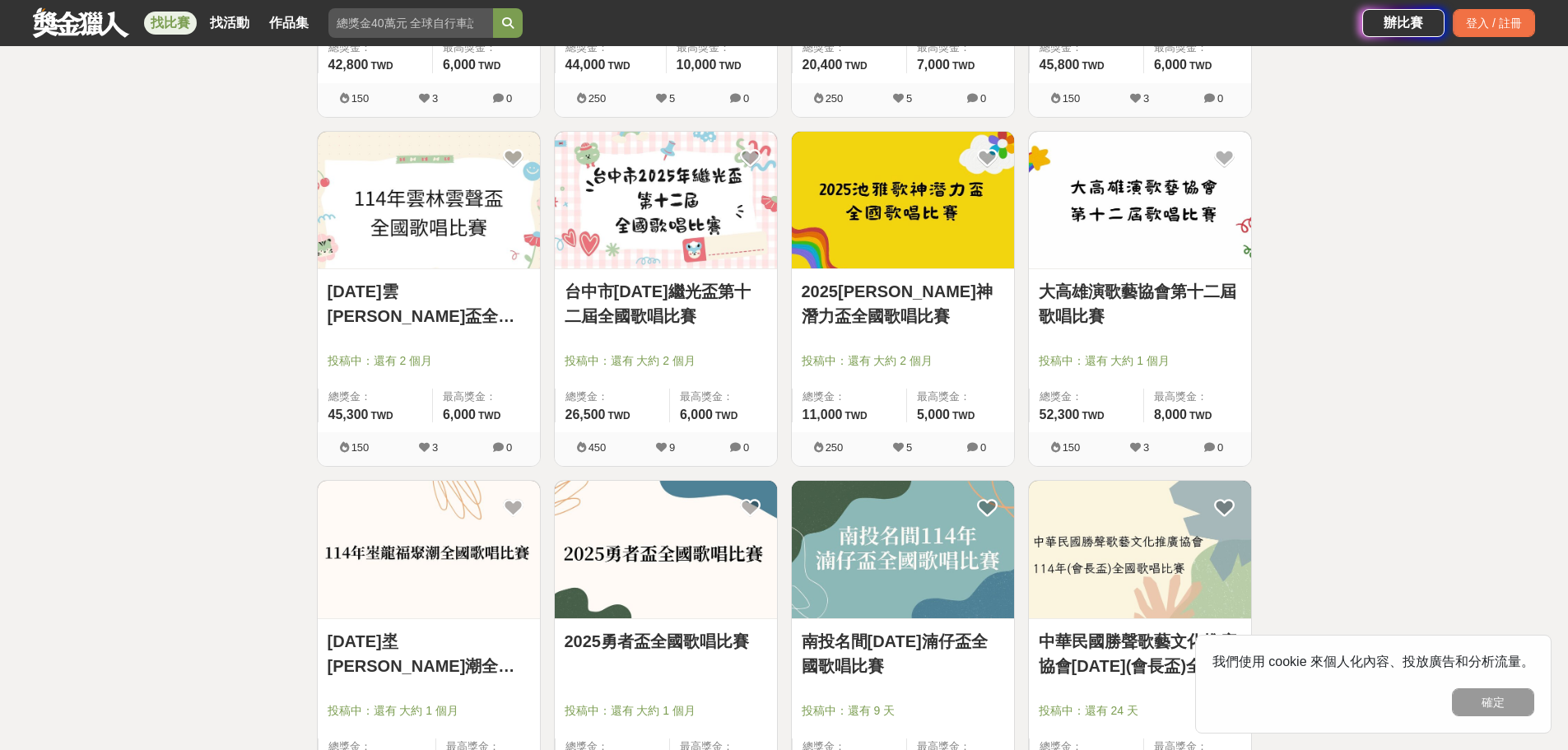
click at [405, 261] on img at bounding box center [429, 200] width 223 height 137
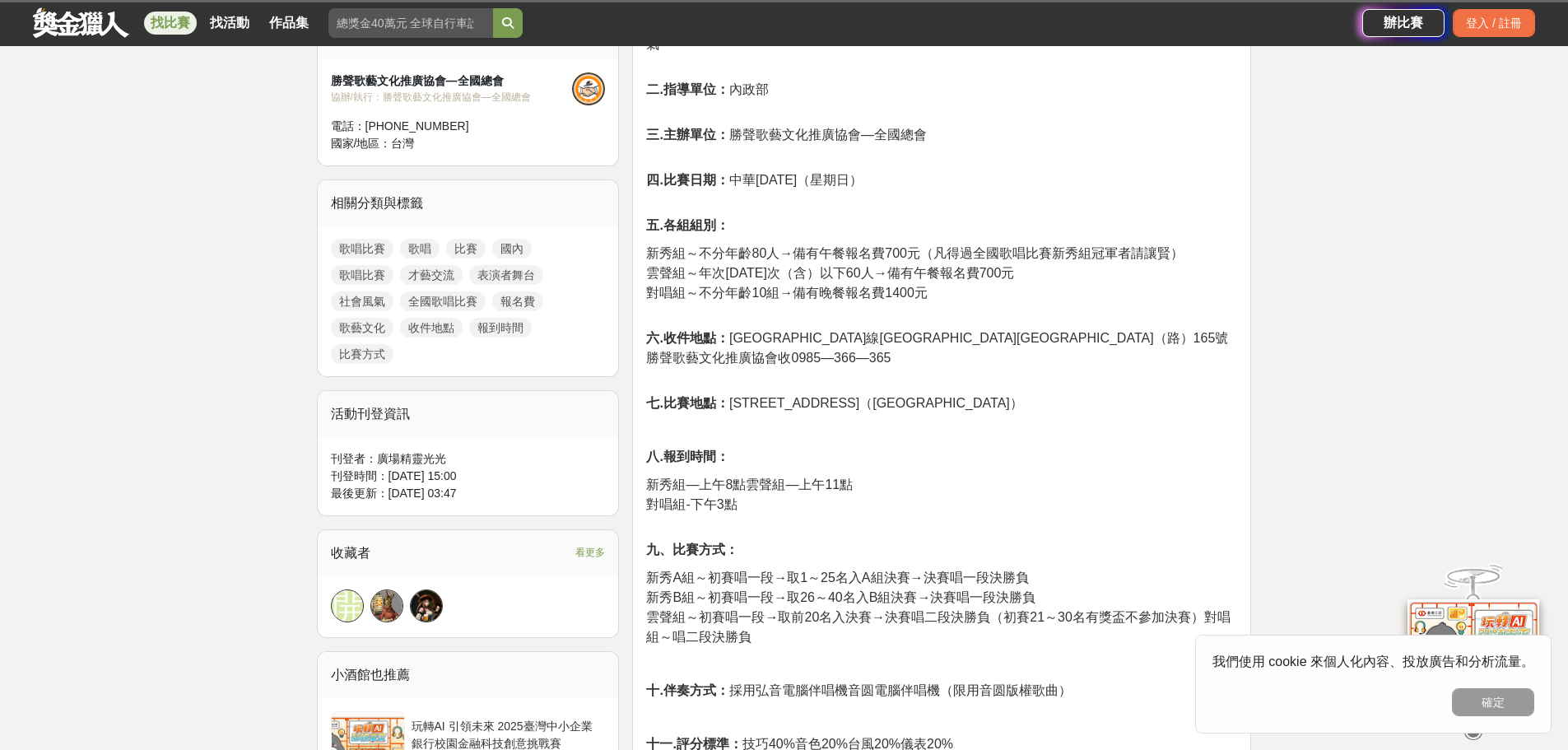
scroll to position [659, 0]
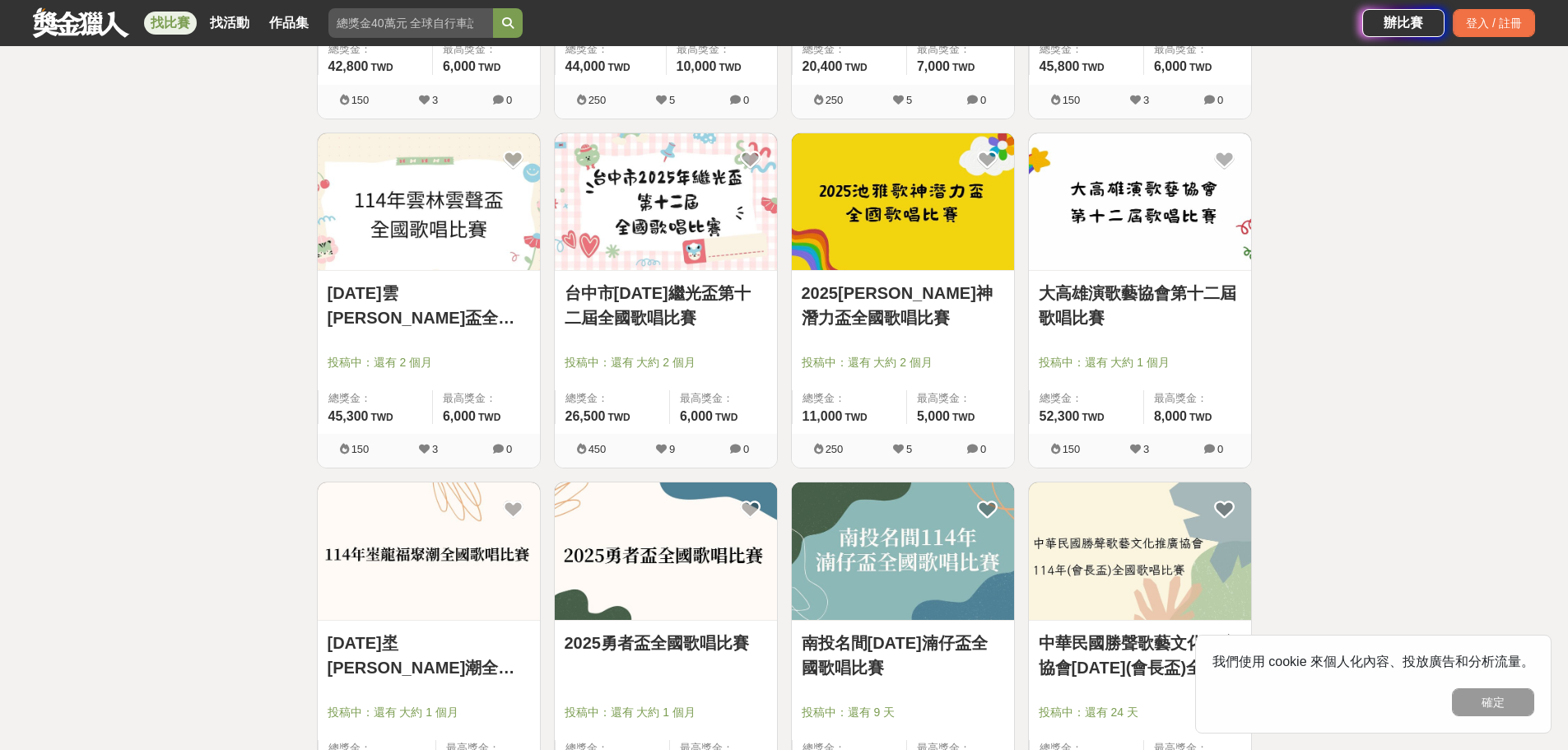
scroll to position [3375, 0]
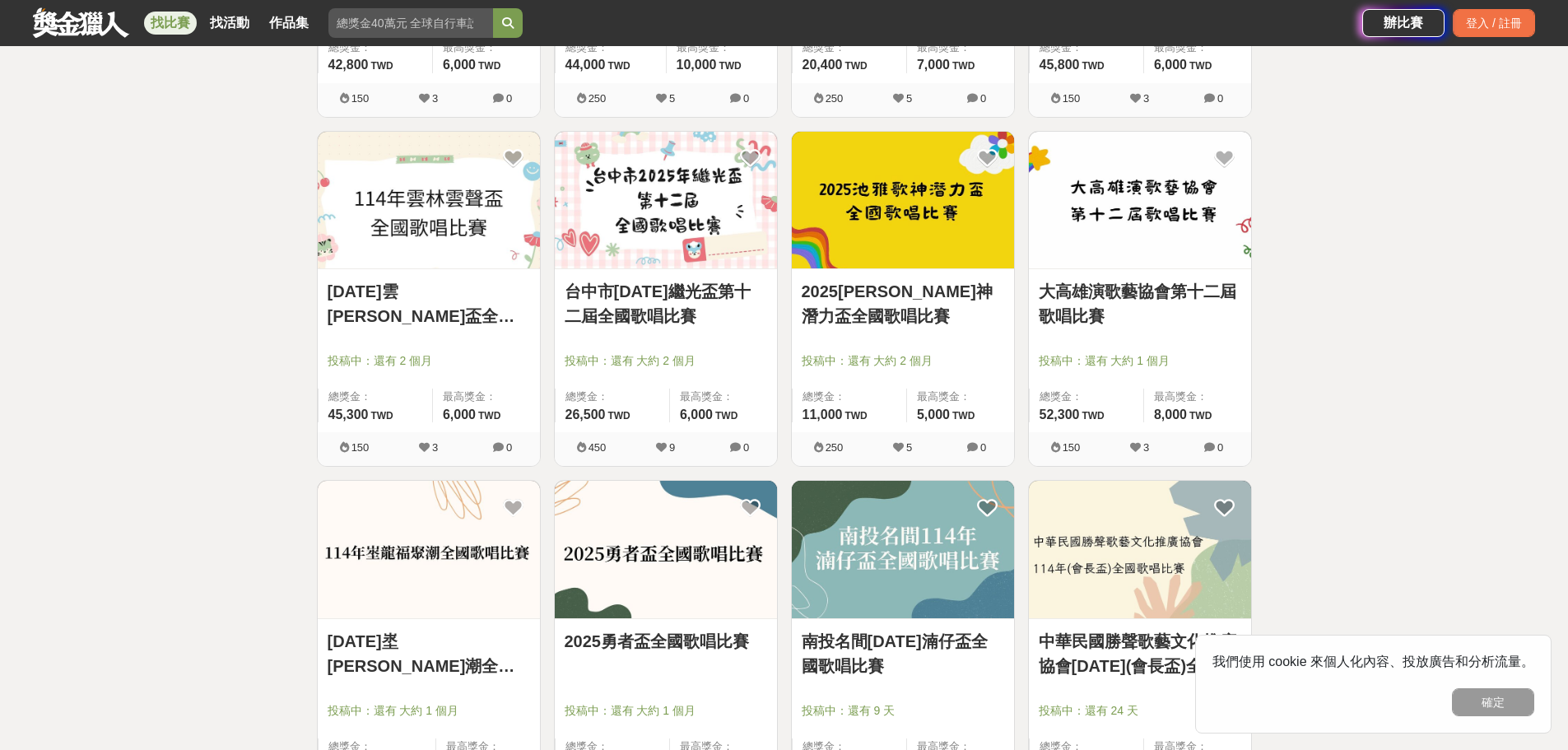
click at [652, 227] on img at bounding box center [666, 200] width 223 height 137
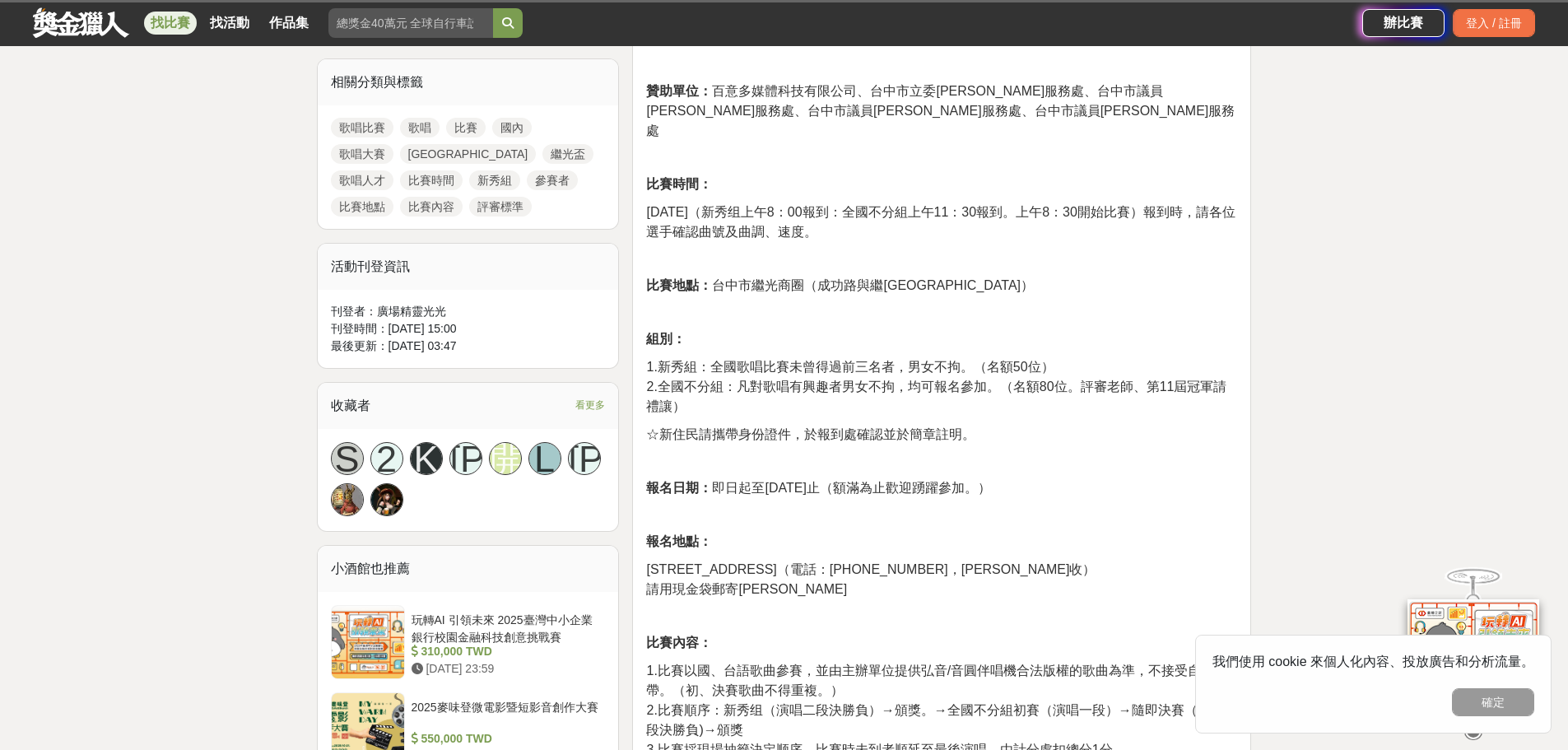
scroll to position [823, 0]
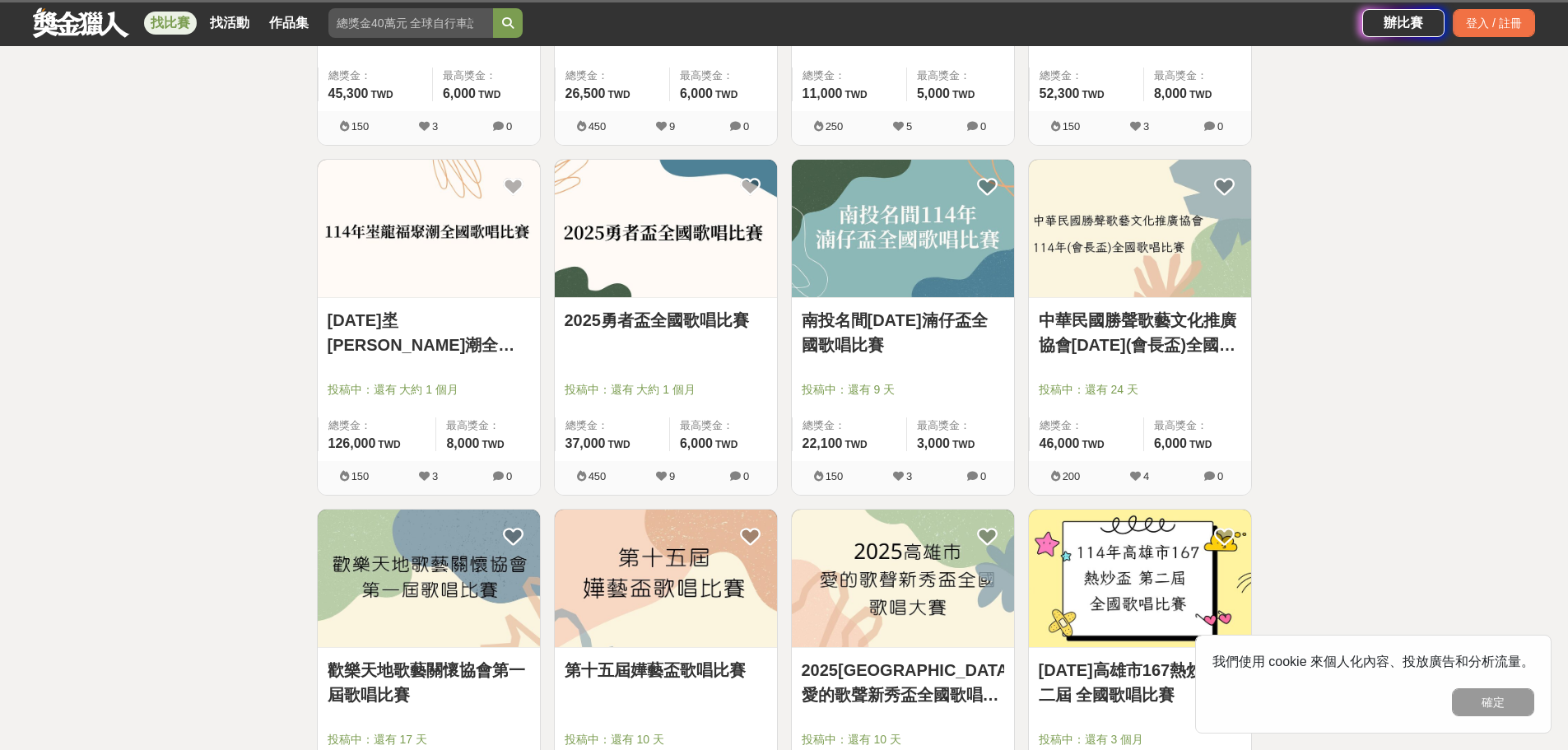
scroll to position [3704, 0]
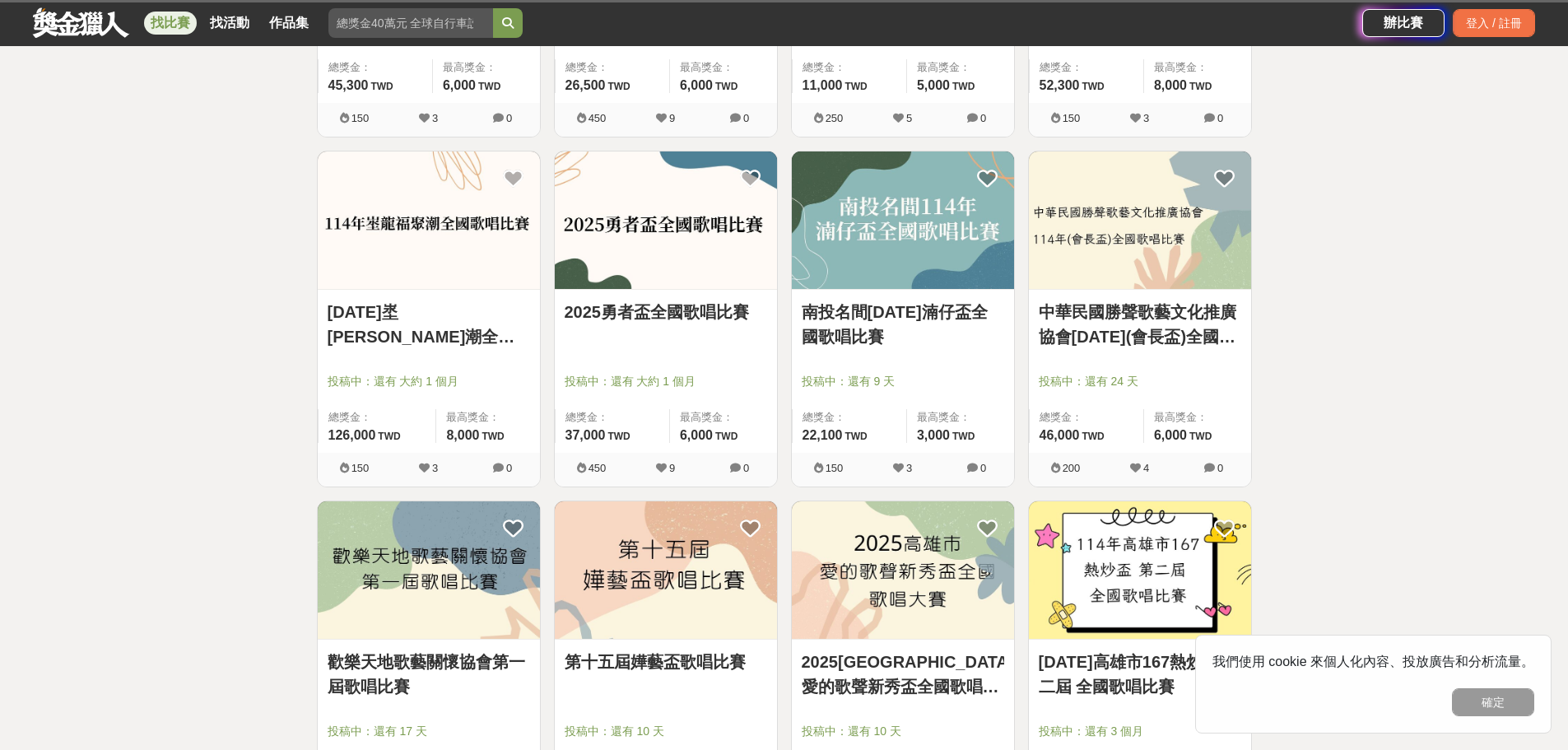
click at [892, 278] on img at bounding box center [903, 220] width 223 height 137
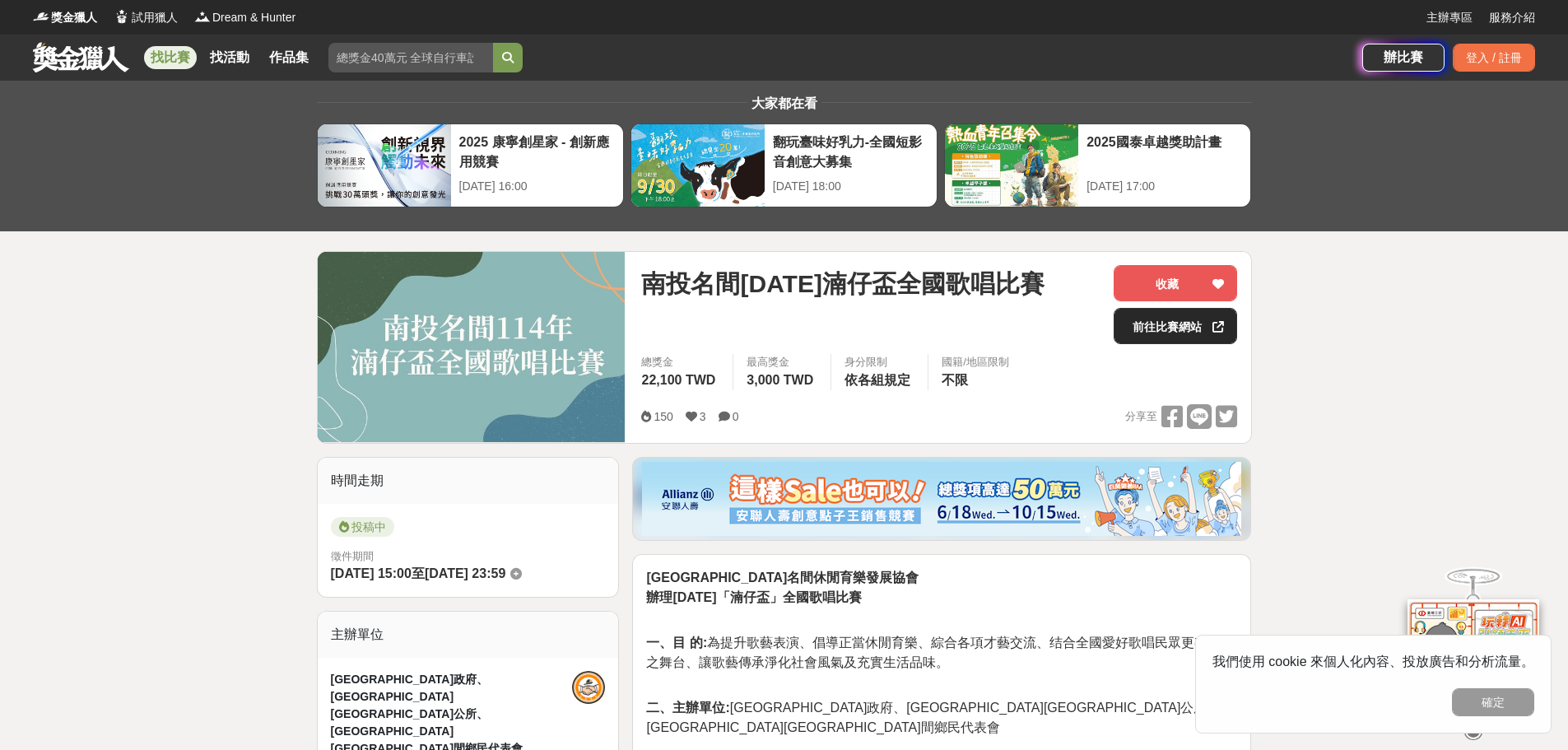
click at [1176, 326] on link "前往比賽網站" at bounding box center [1175, 326] width 123 height 36
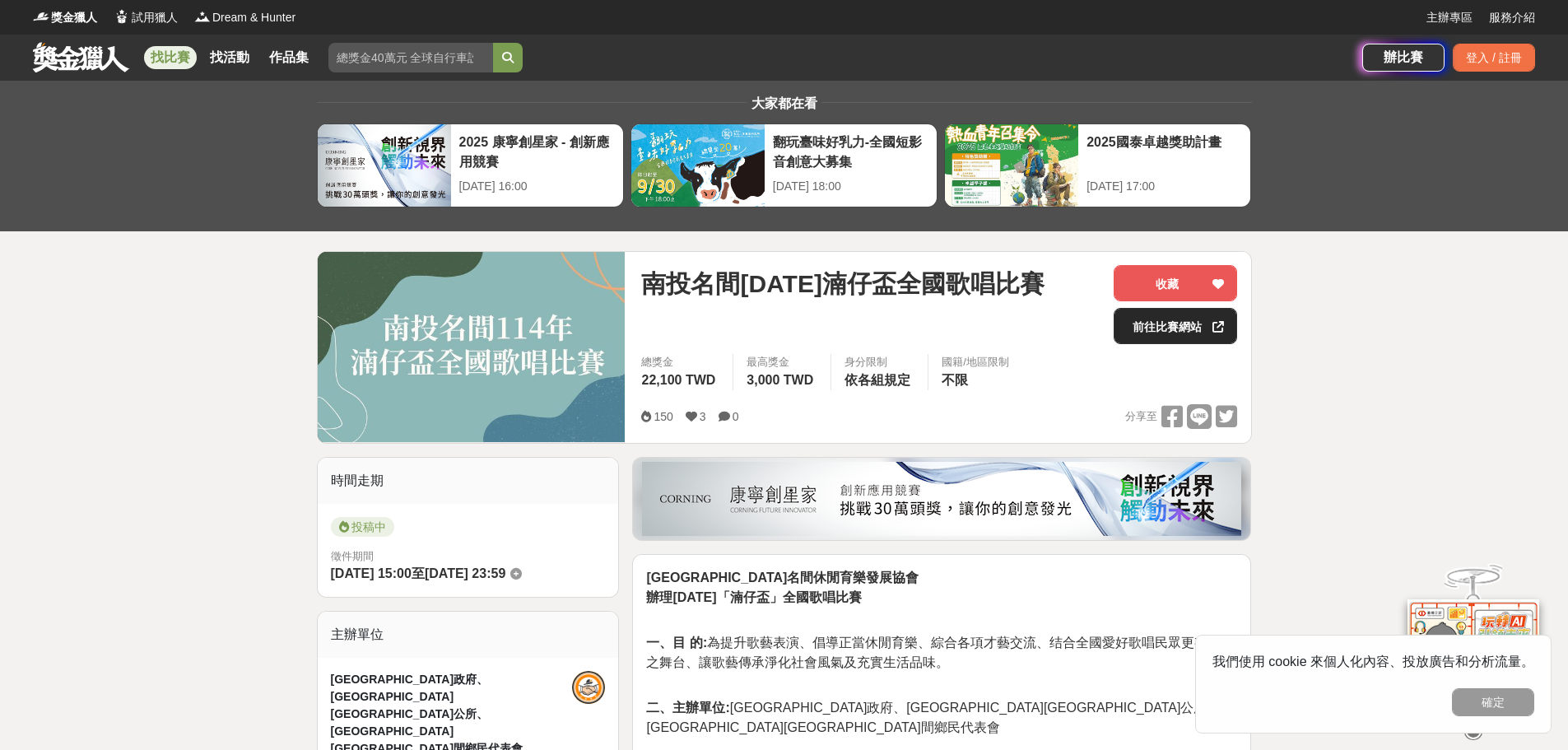
click at [1150, 322] on link "前往比賽網站" at bounding box center [1175, 326] width 123 height 36
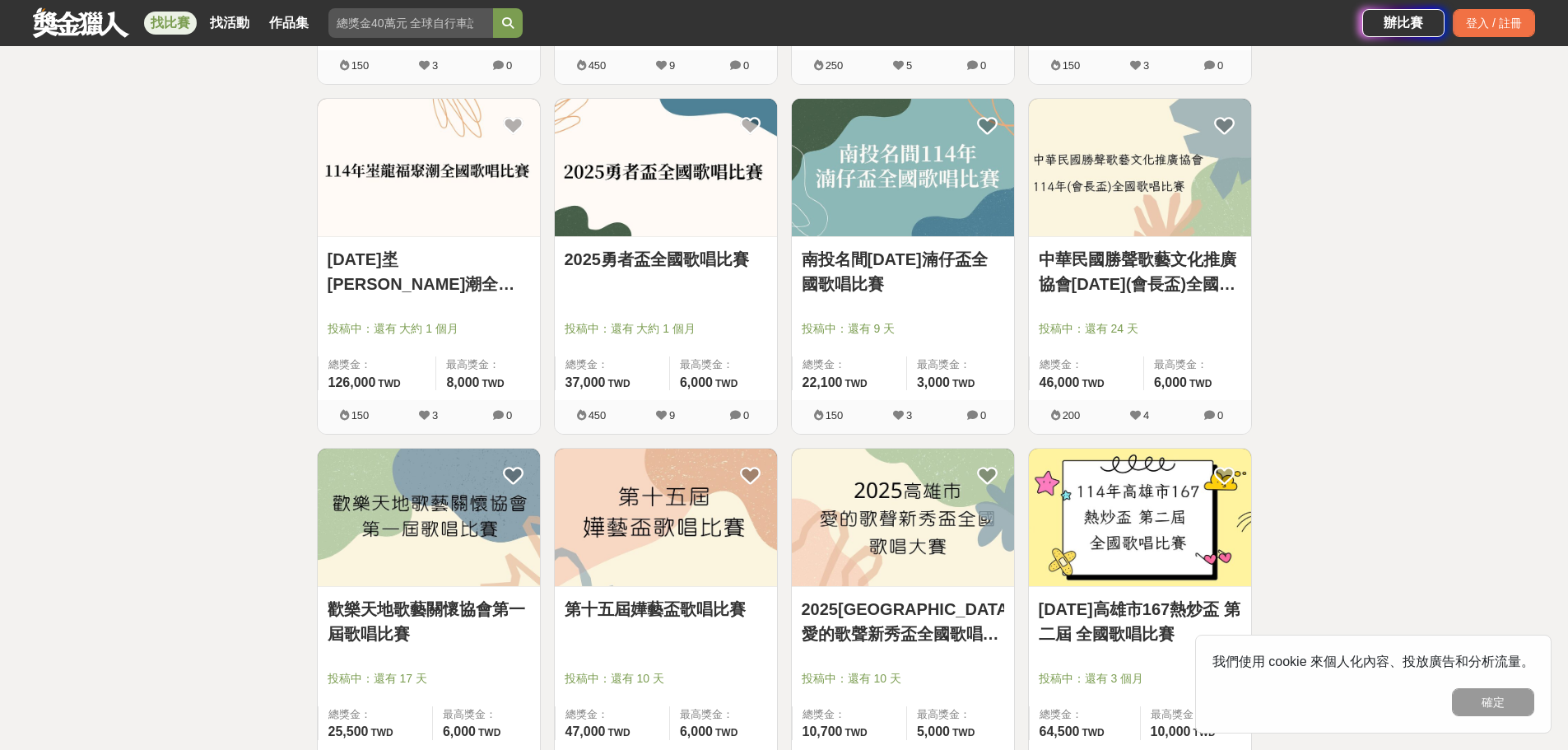
scroll to position [3786, 0]
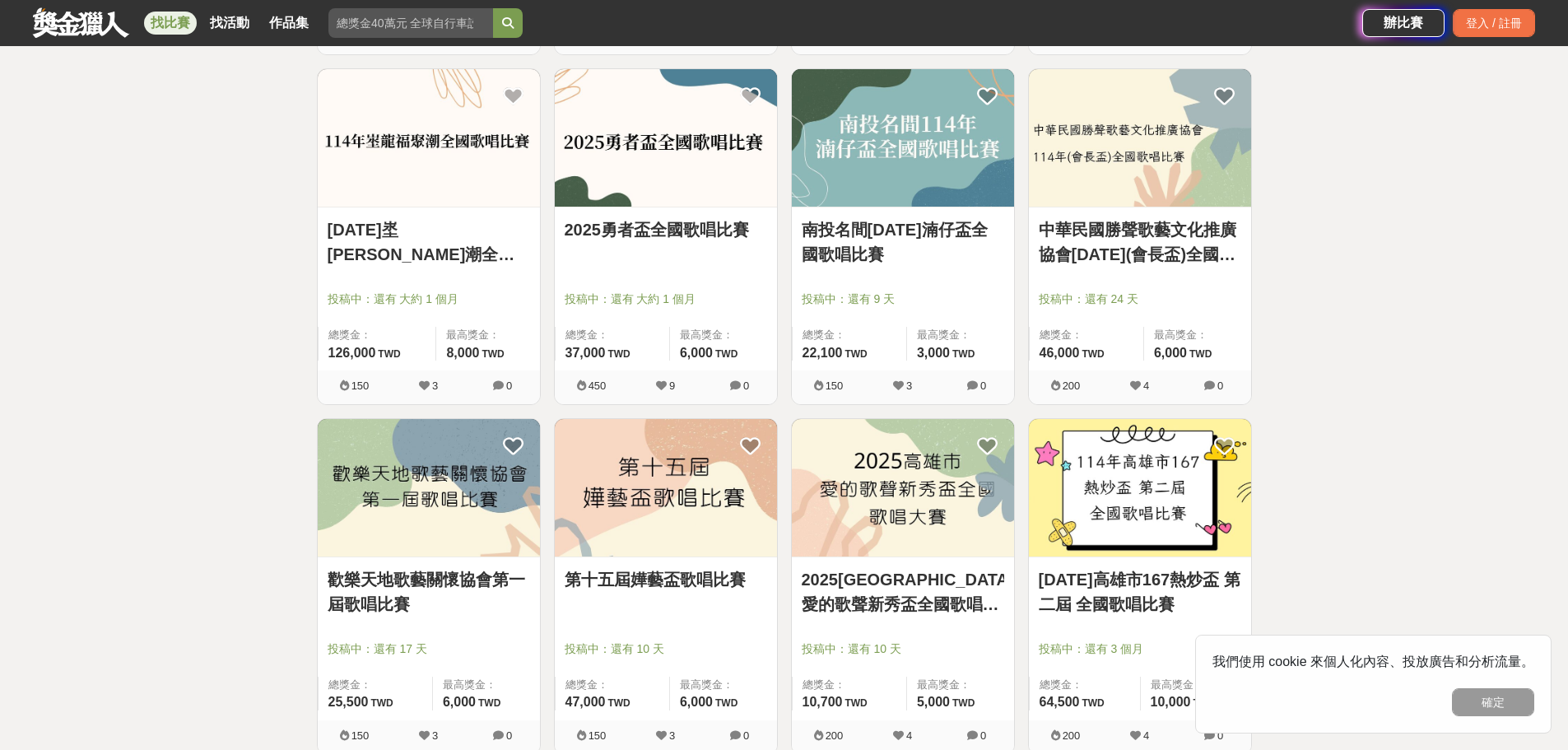
click at [1136, 156] on img at bounding box center [1140, 138] width 223 height 137
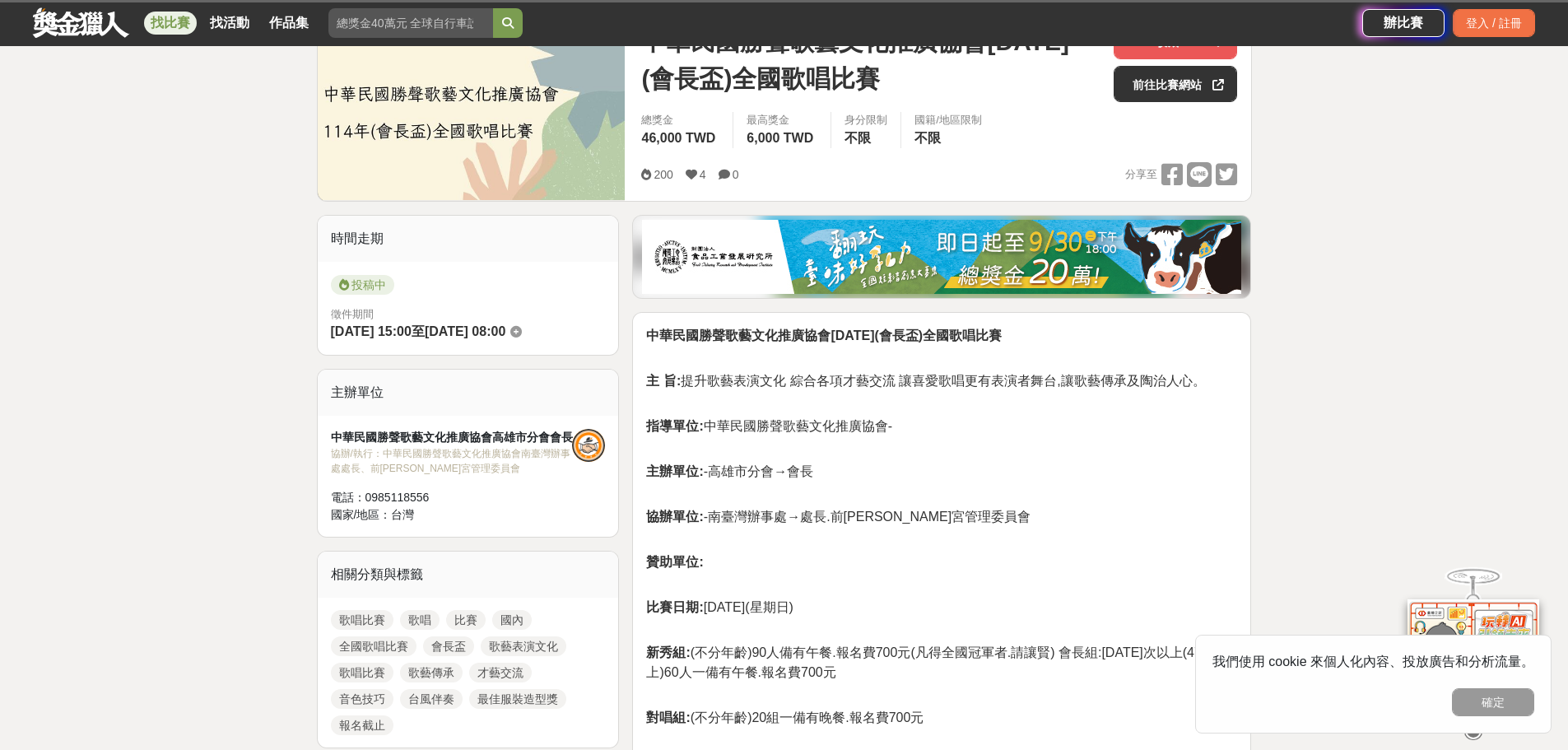
scroll to position [247, 0]
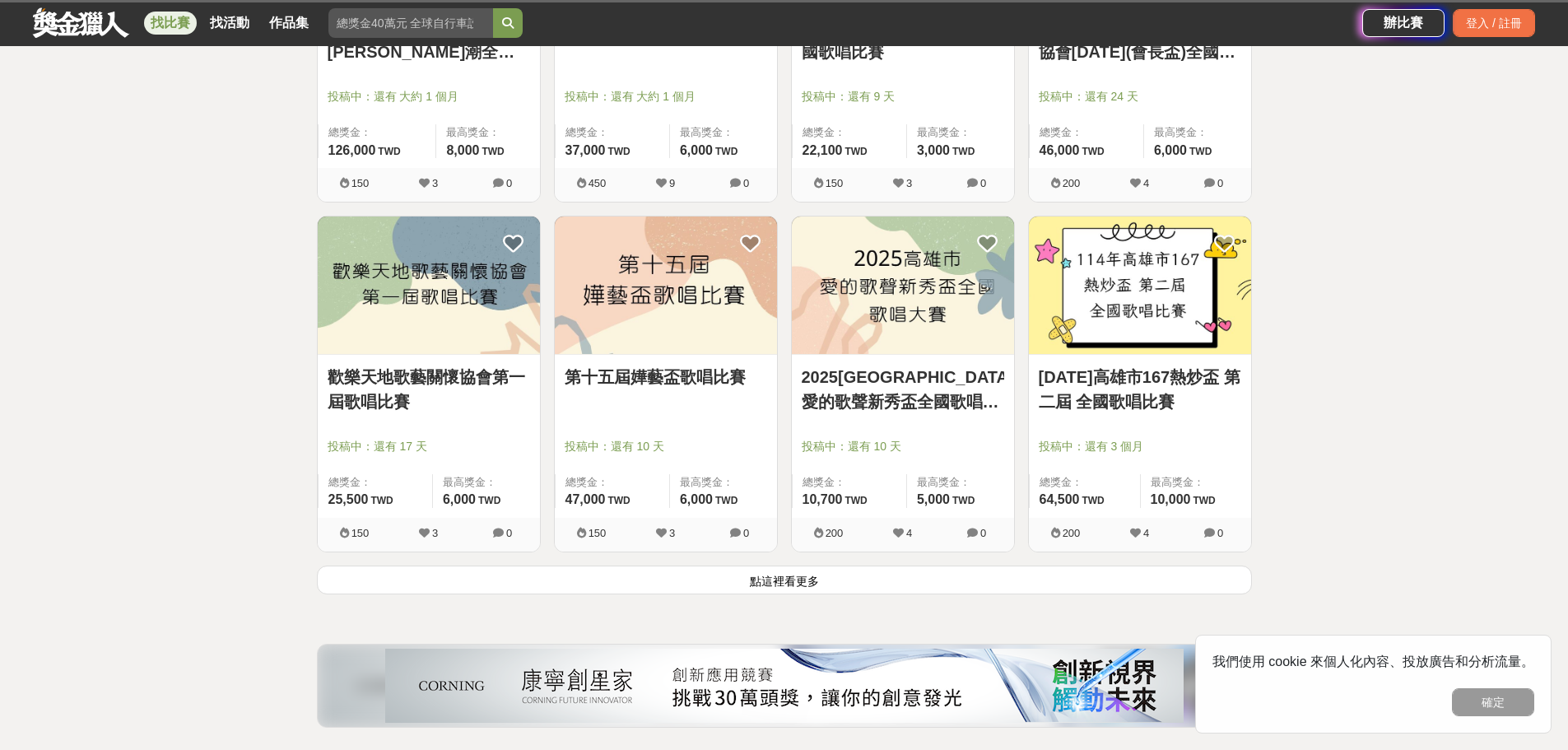
scroll to position [4034, 0]
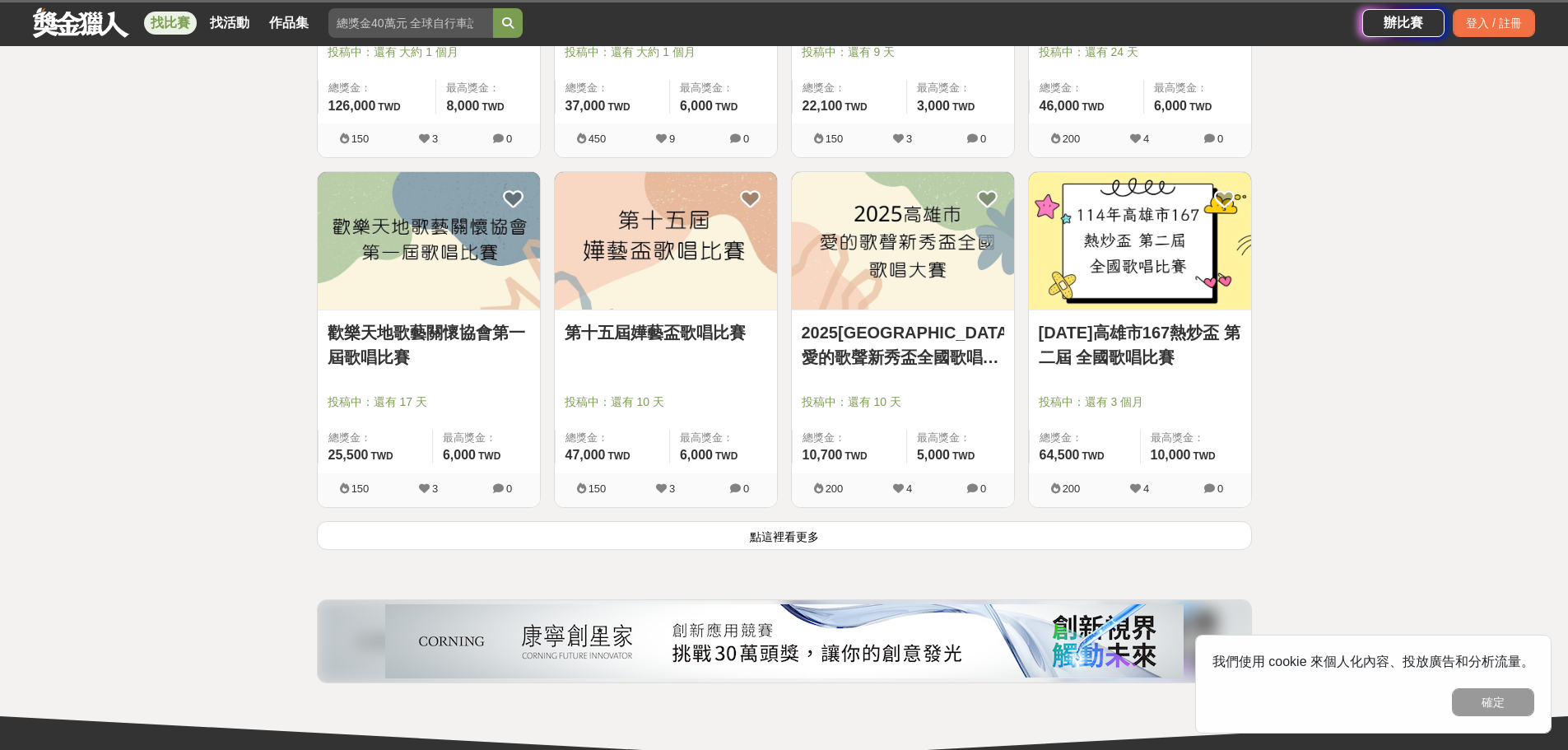
click at [404, 298] on img at bounding box center [429, 241] width 223 height 137
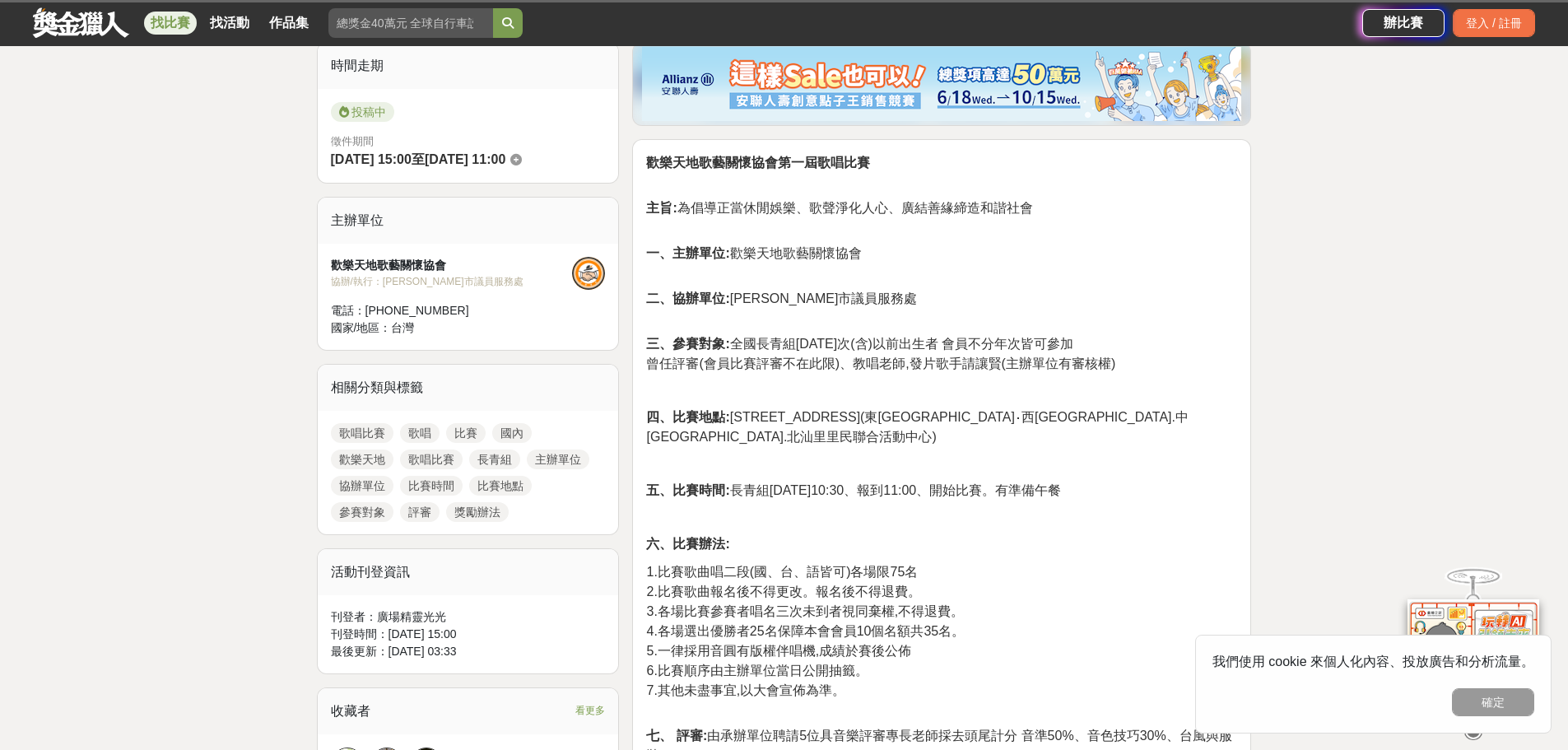
scroll to position [494, 0]
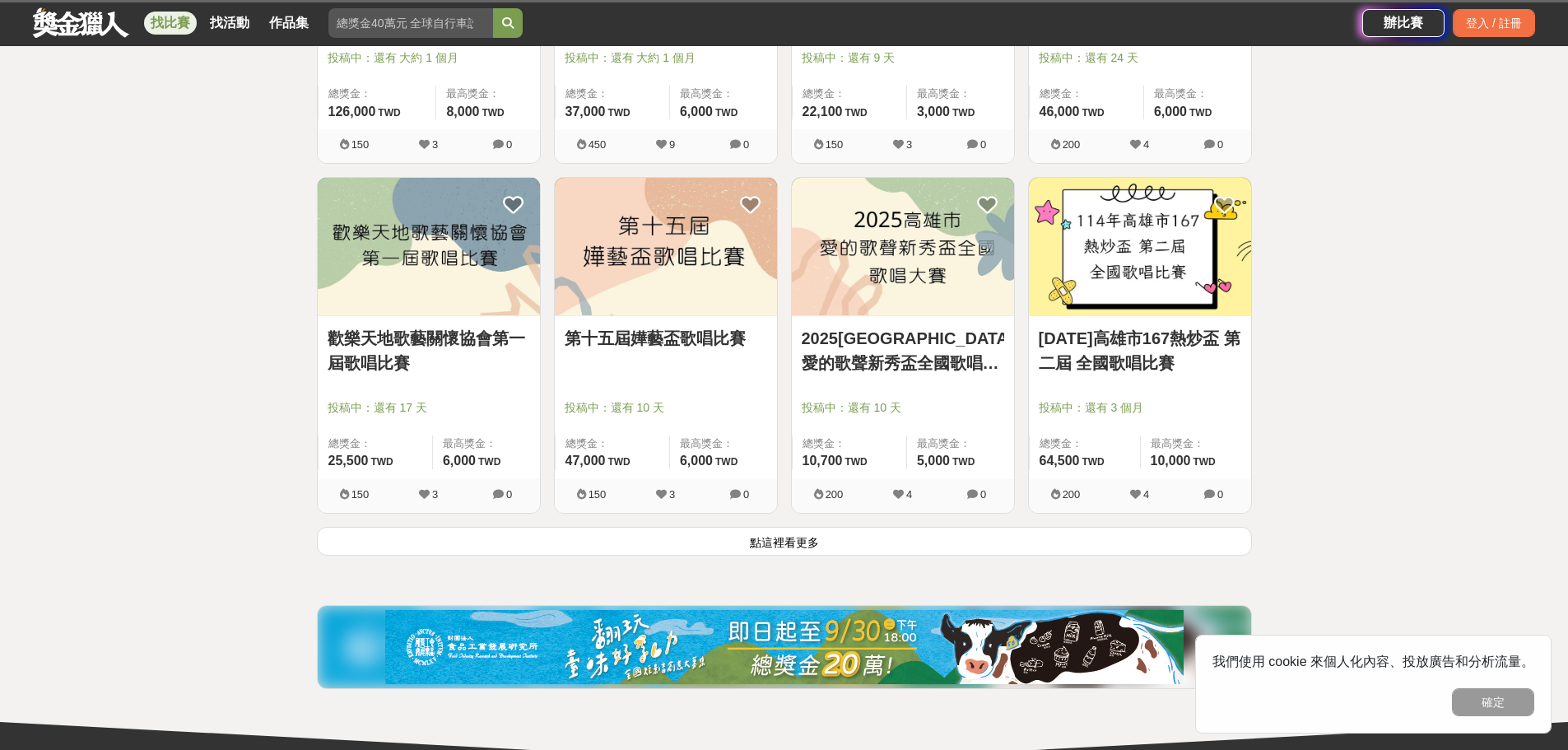
scroll to position [4034, 0]
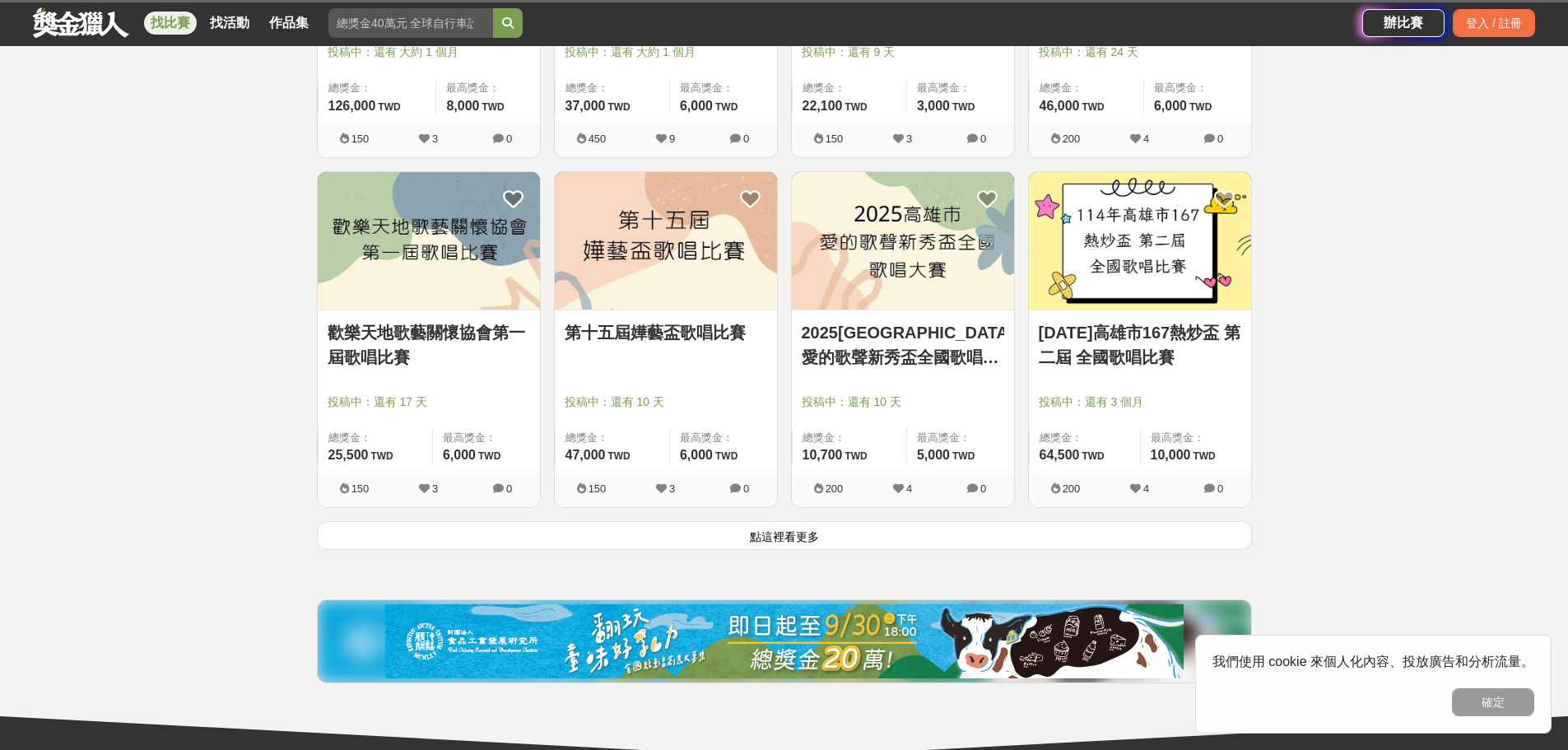
click at [620, 333] on link "第十五屆嬅藝盃歌唱比賽" at bounding box center [666, 333] width 203 height 25
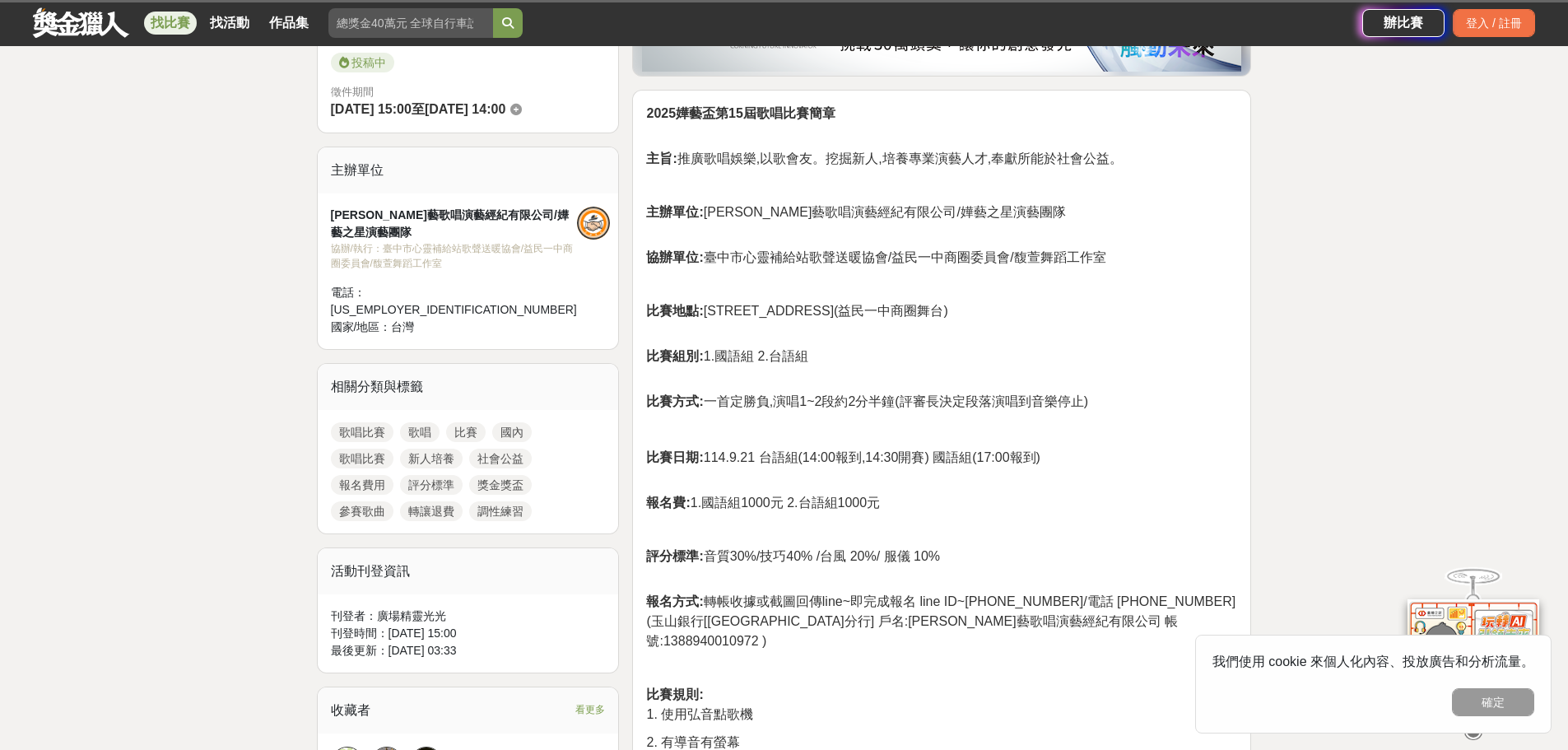
scroll to position [494, 0]
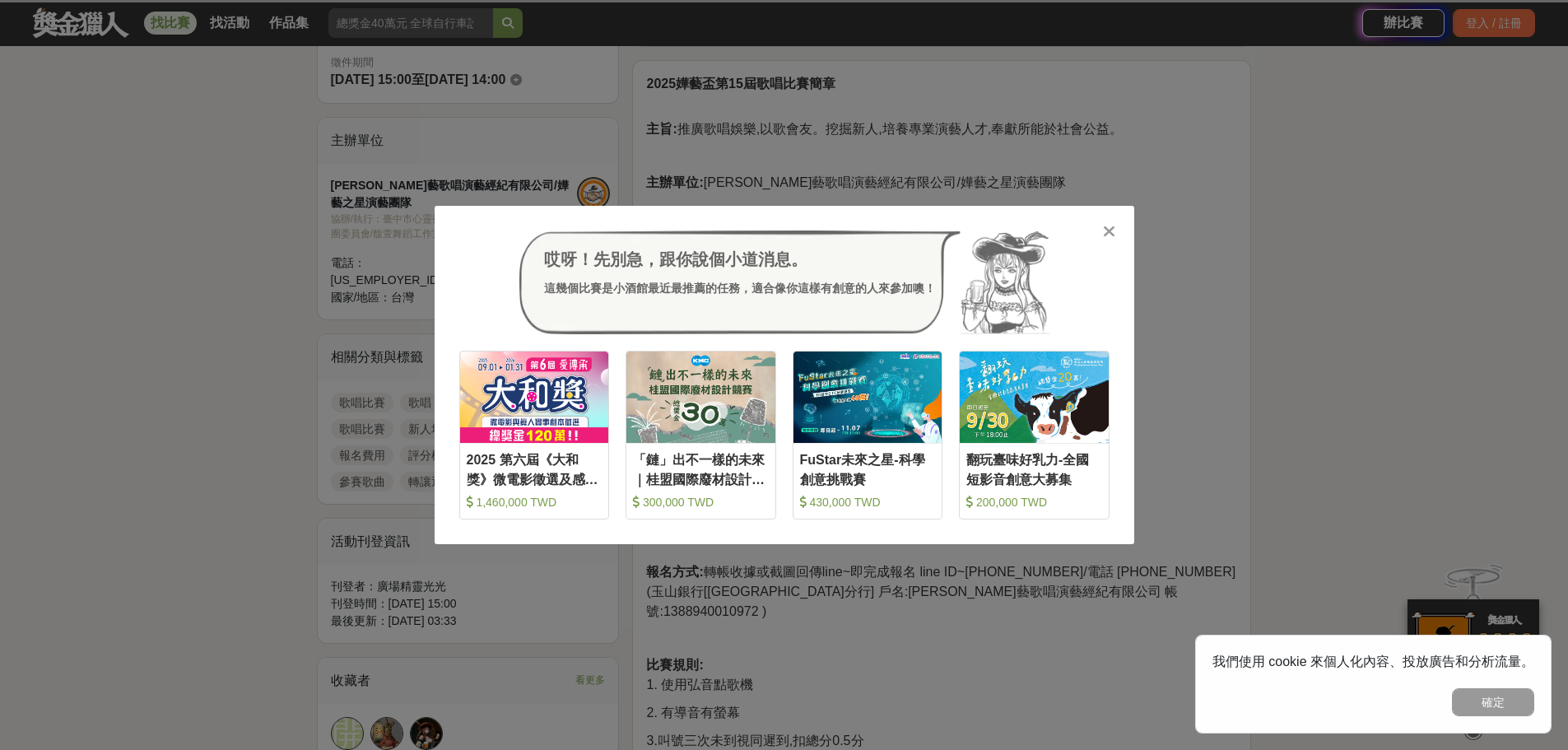
click at [1106, 230] on icon at bounding box center [1109, 231] width 12 height 17
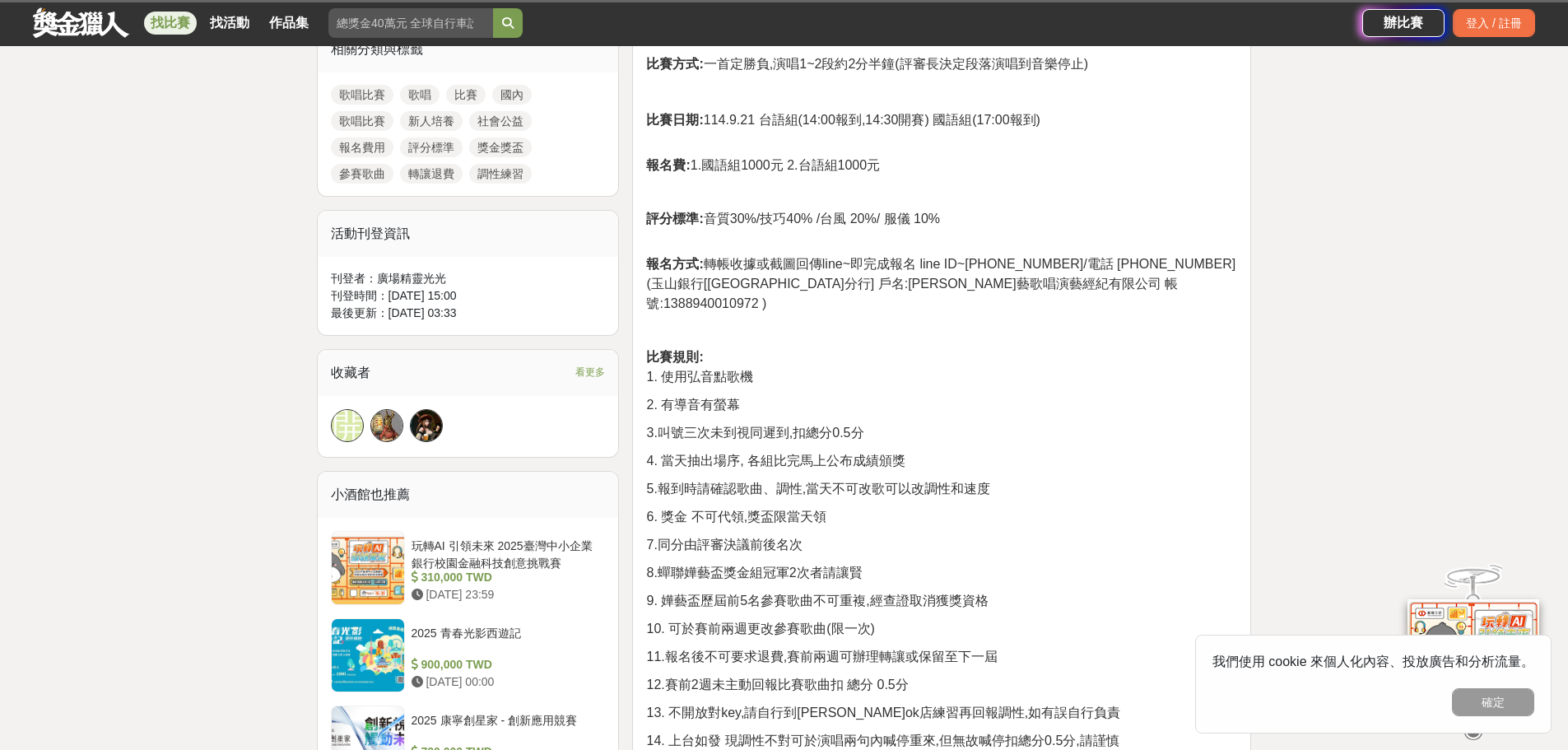
scroll to position [823, 0]
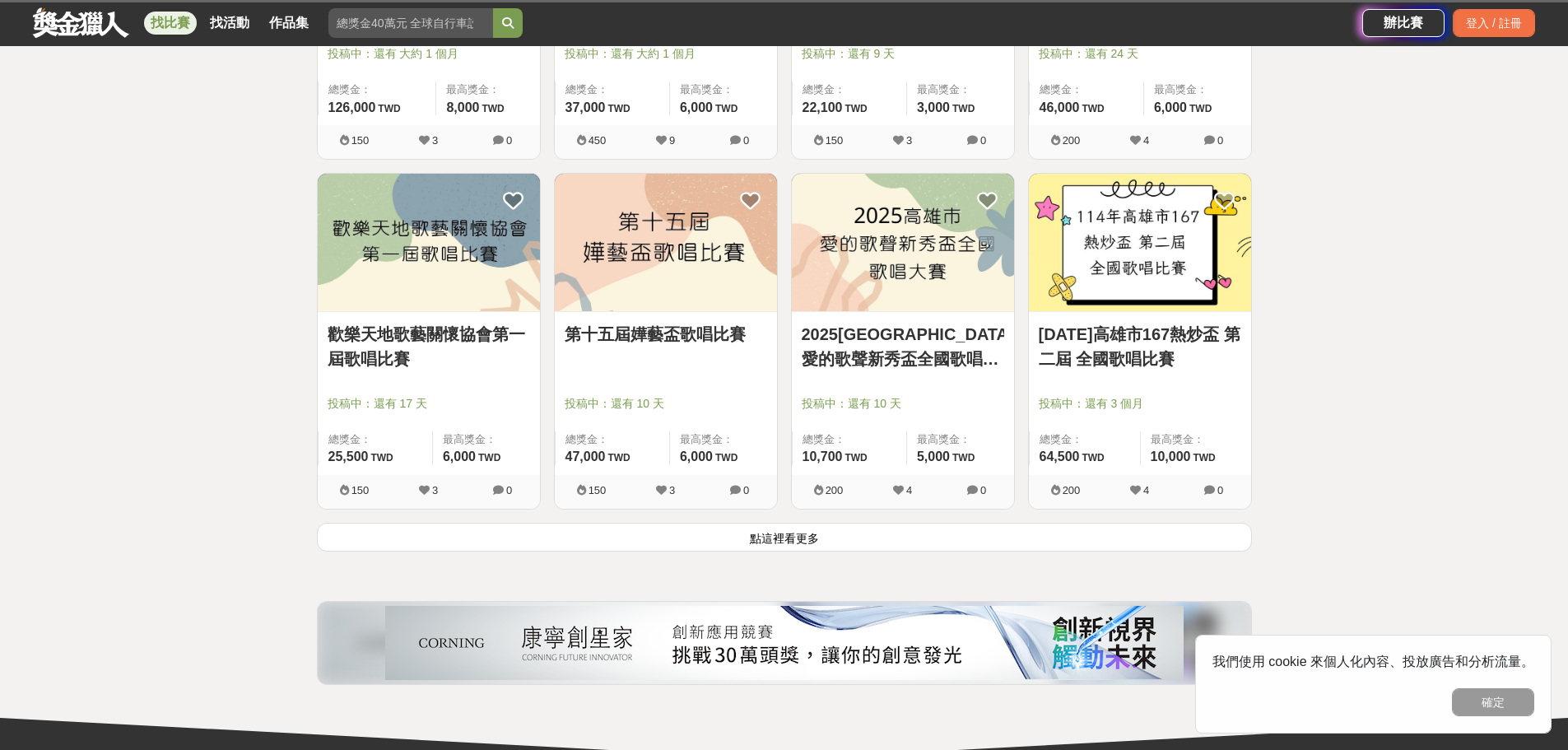
scroll to position [4034, 0]
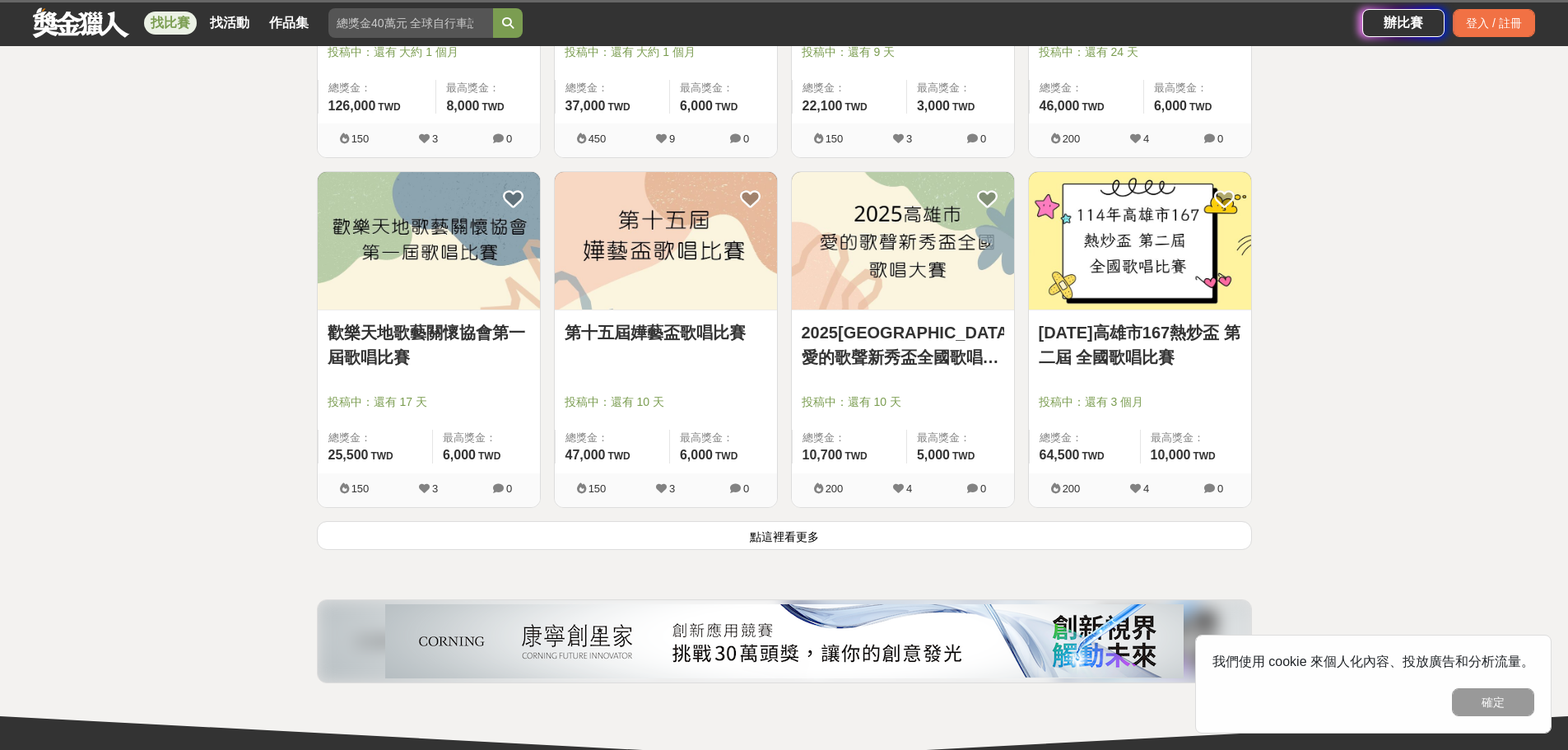
click at [901, 285] on img at bounding box center [903, 241] width 223 height 137
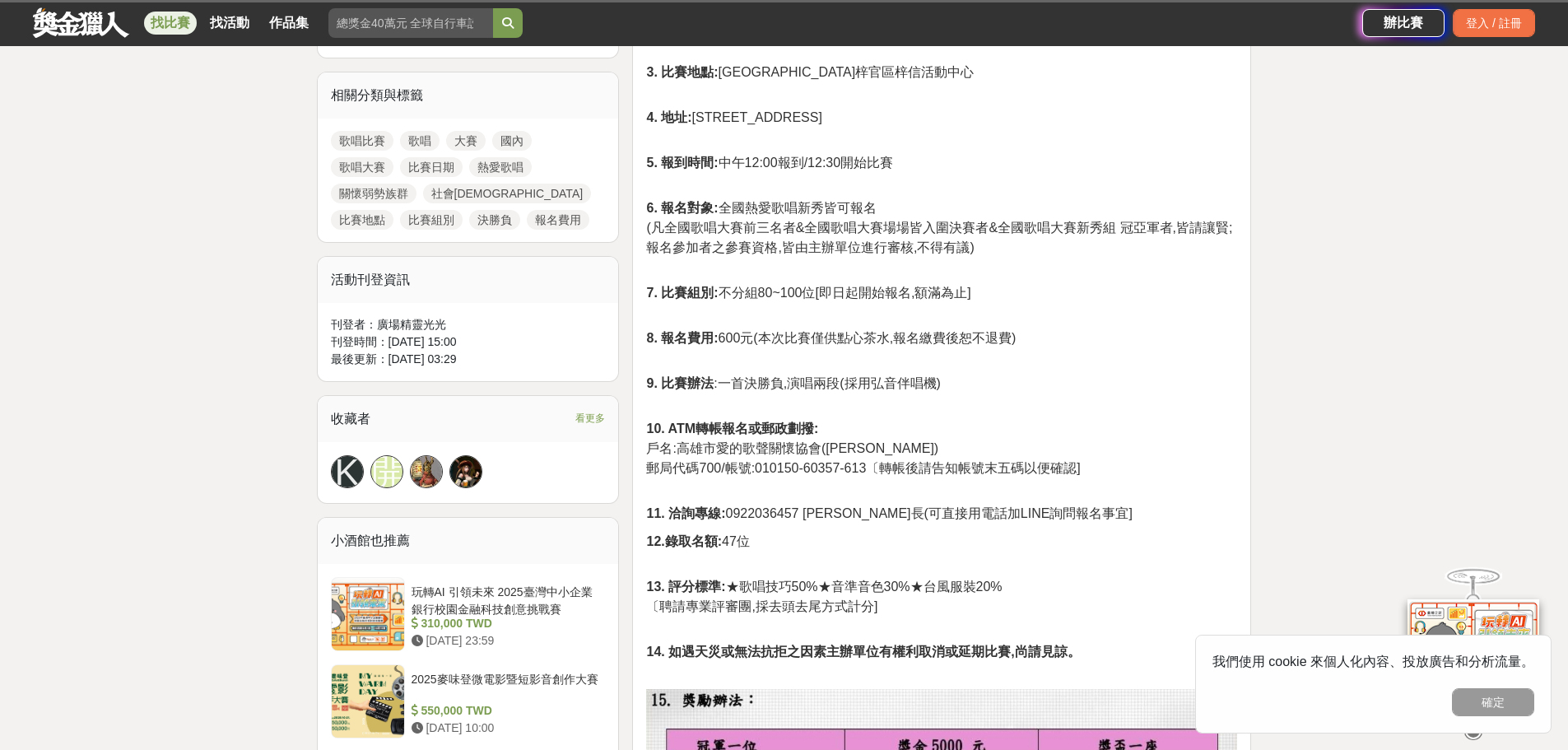
scroll to position [741, 0]
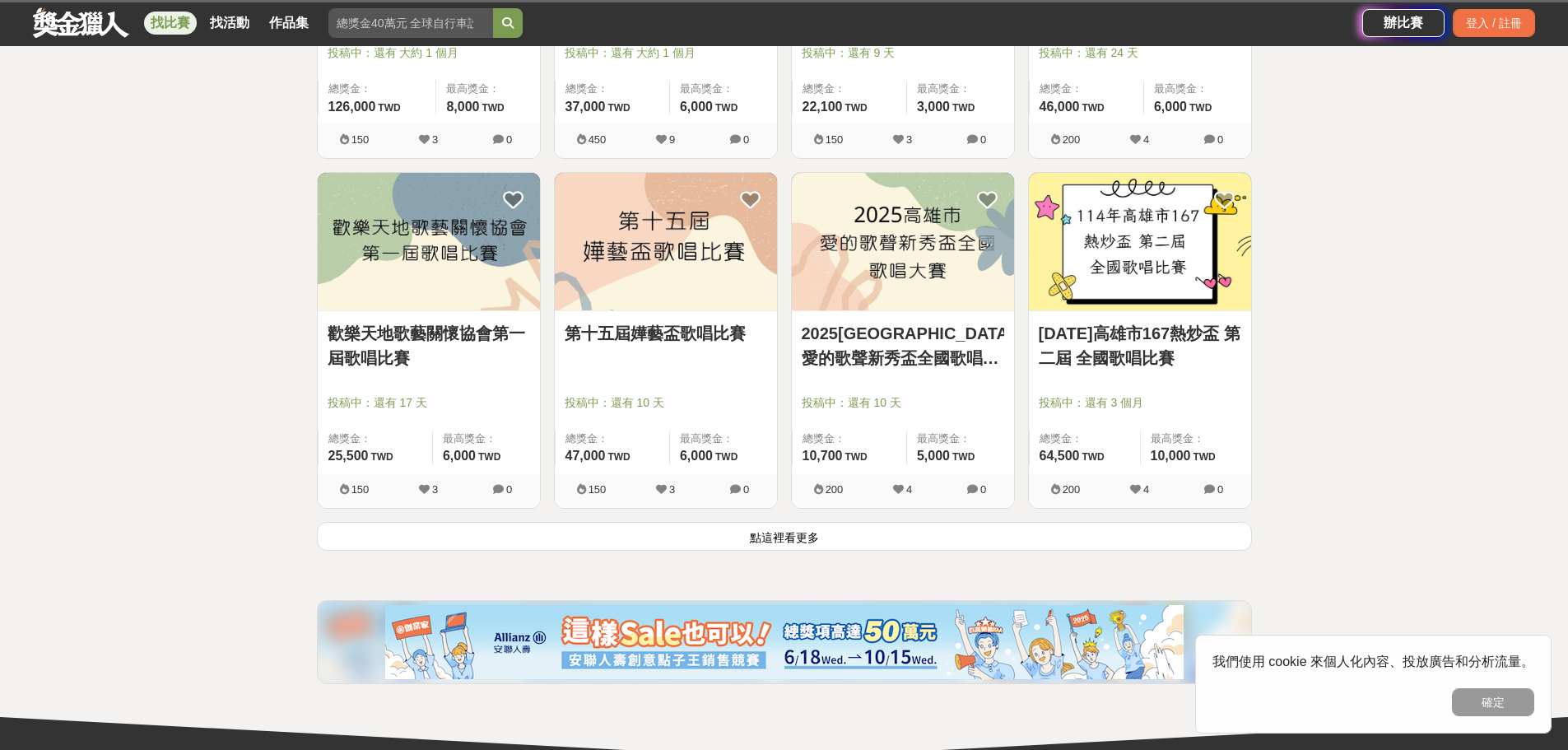
scroll to position [4034, 0]
click at [796, 536] on button "點這裡看更多" at bounding box center [785, 535] width 936 height 29
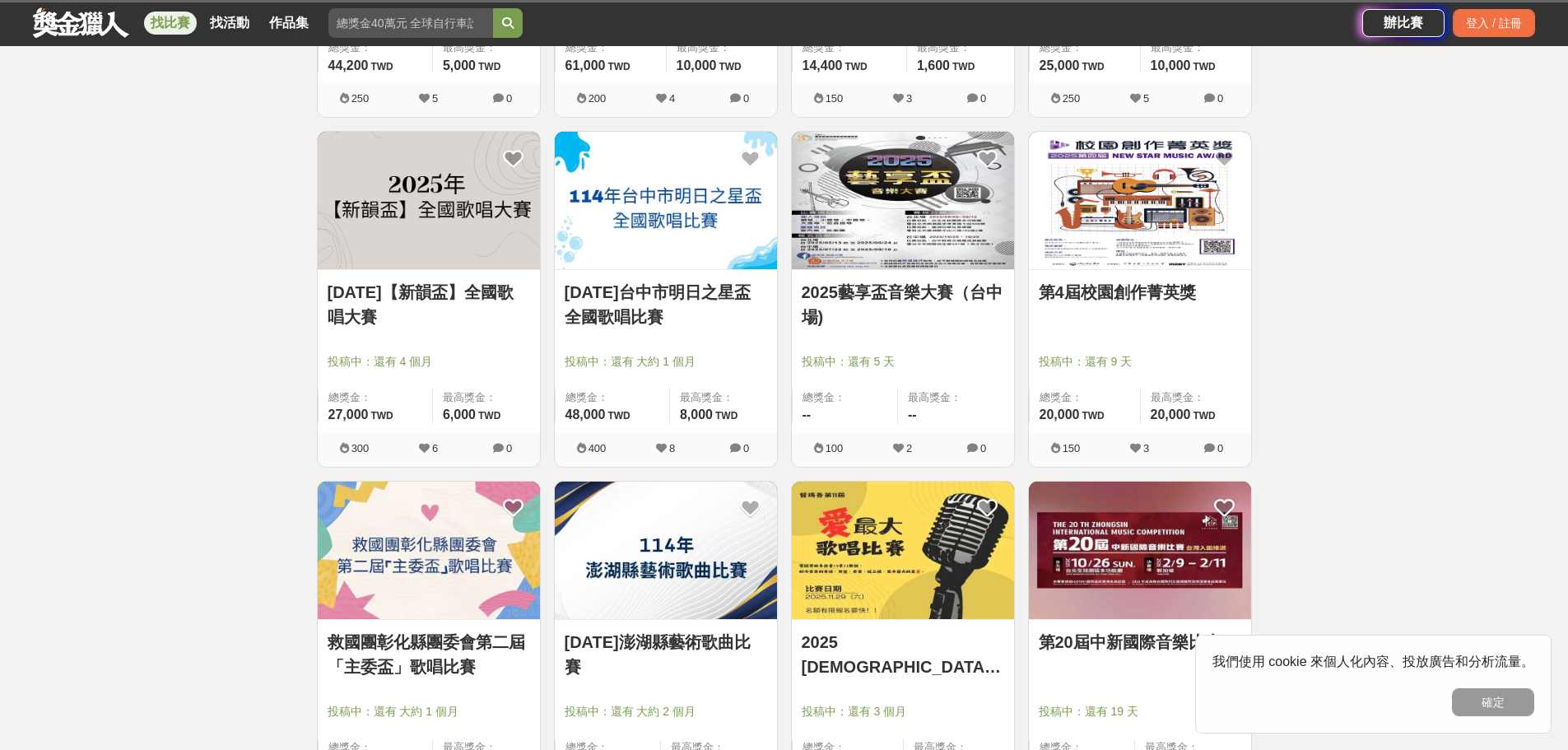
scroll to position [4775, 0]
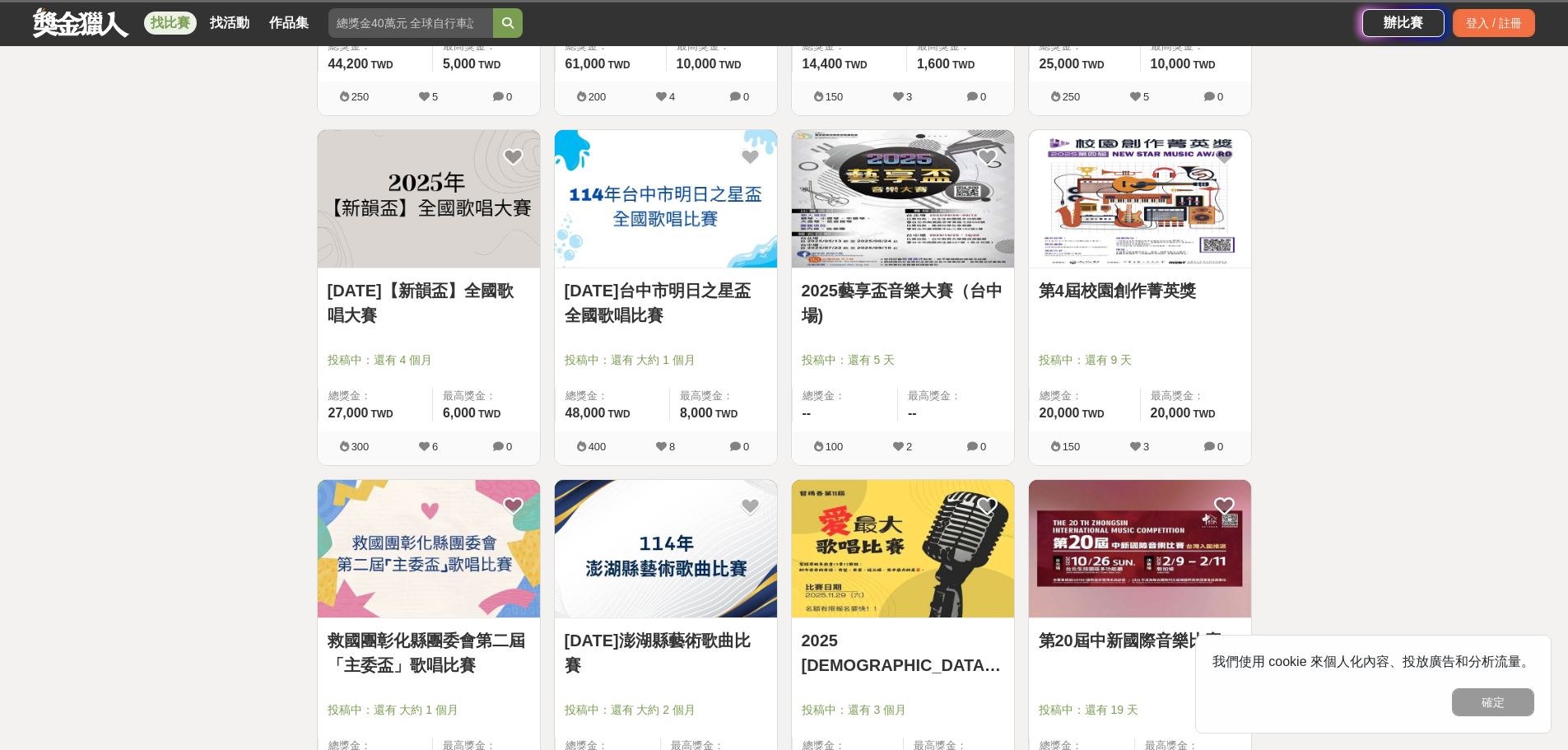
click at [421, 286] on link "2025年【新韻盃】全國歌唱大賽" at bounding box center [429, 303] width 203 height 50
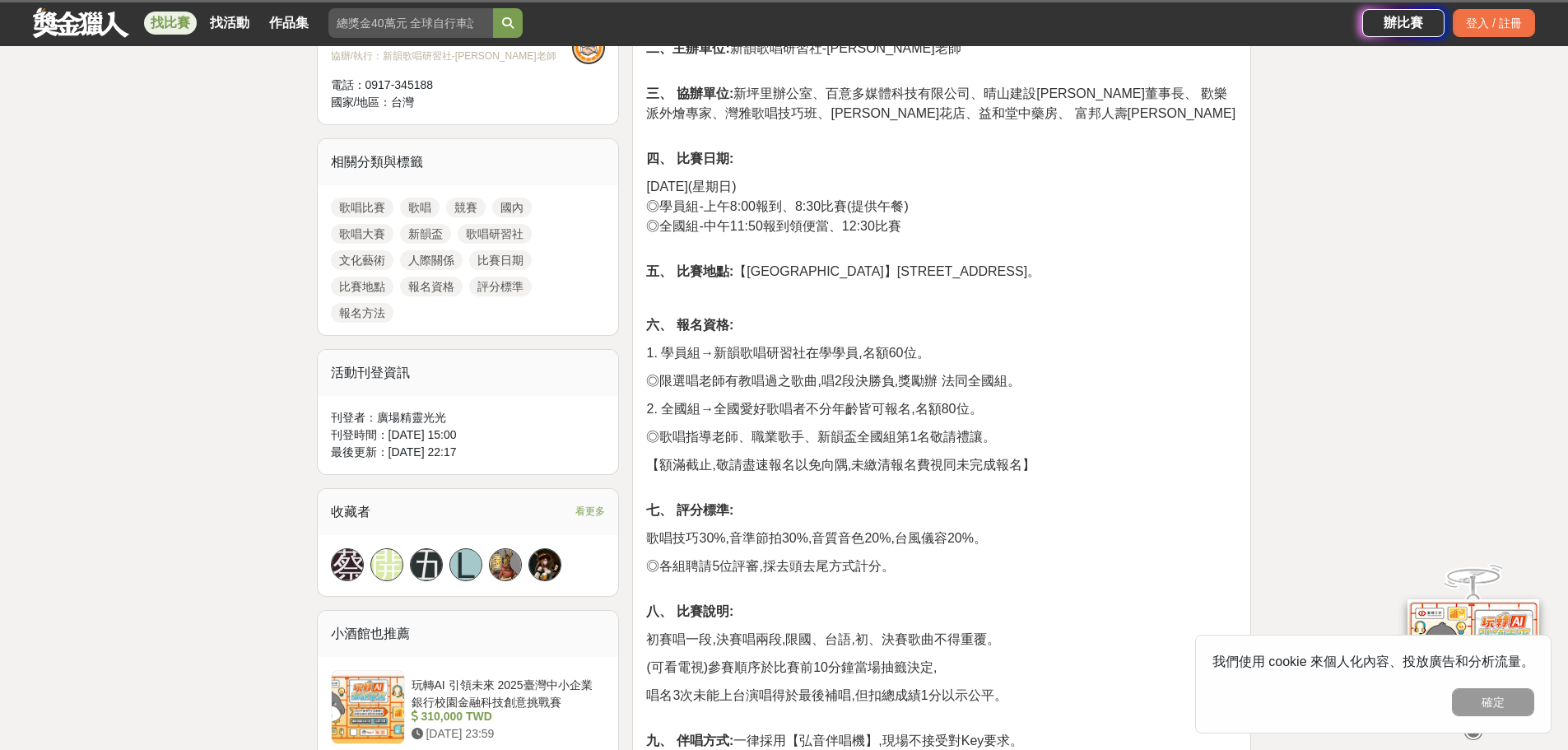
scroll to position [659, 0]
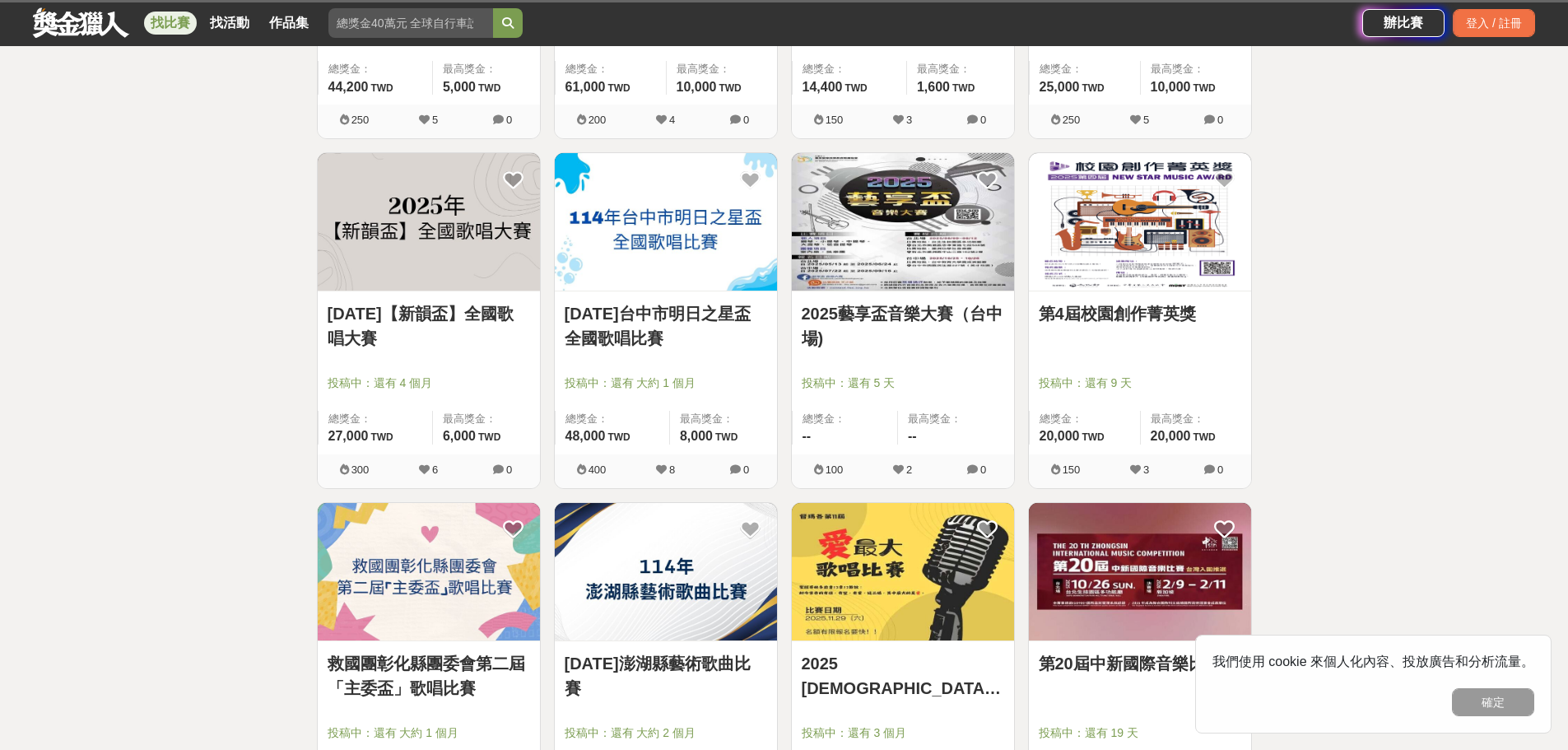
scroll to position [4775, 0]
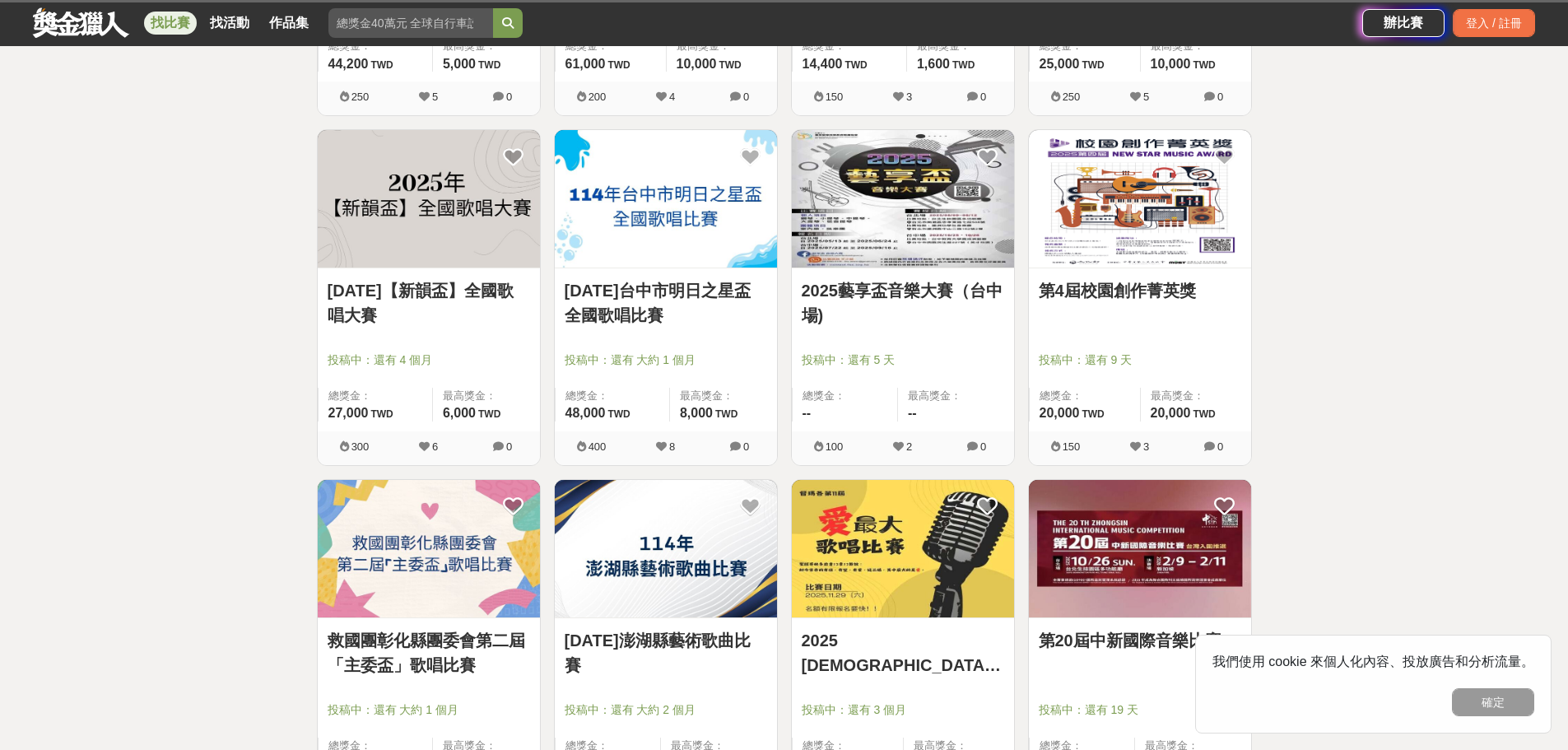
click at [647, 246] on img at bounding box center [666, 199] width 223 height 137
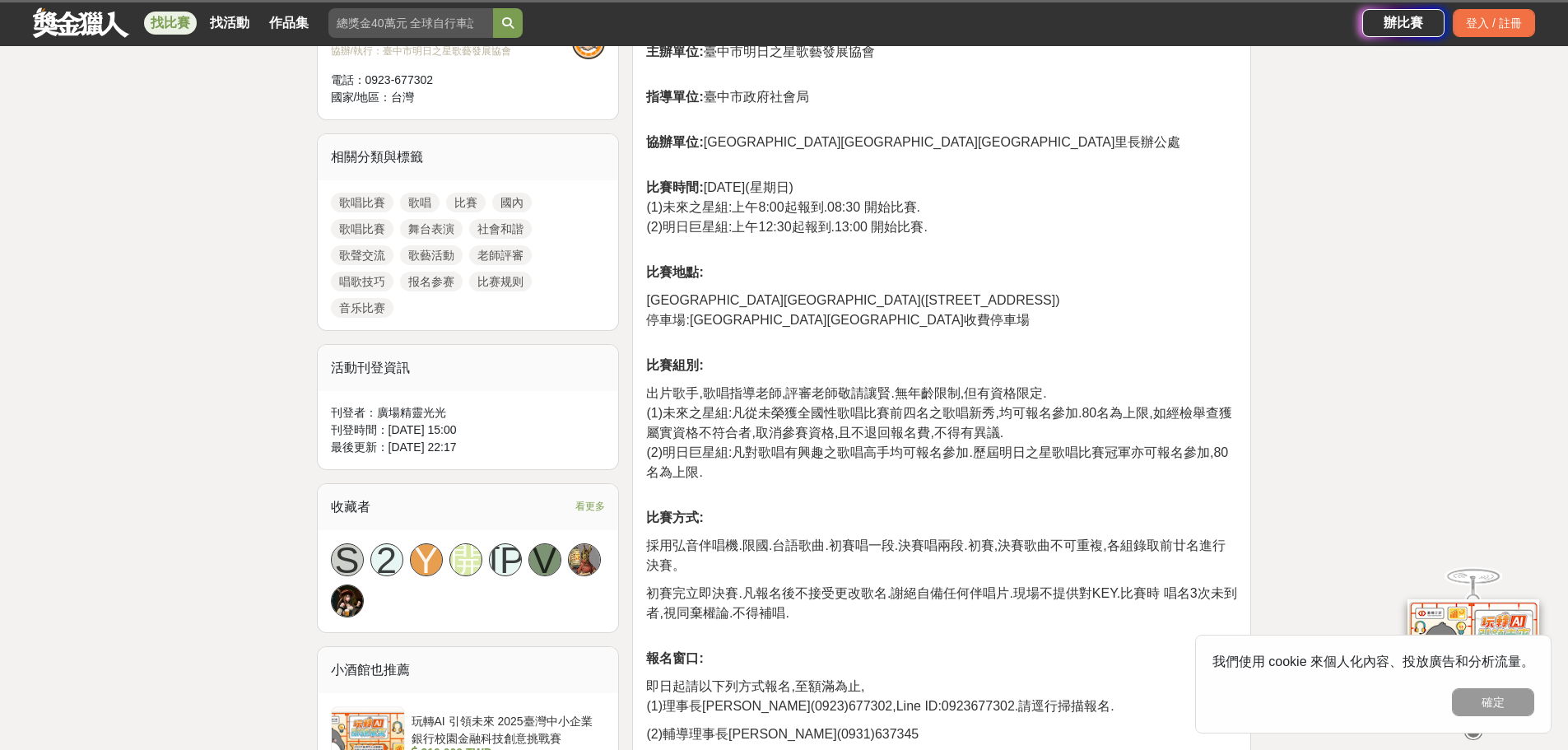
scroll to position [659, 0]
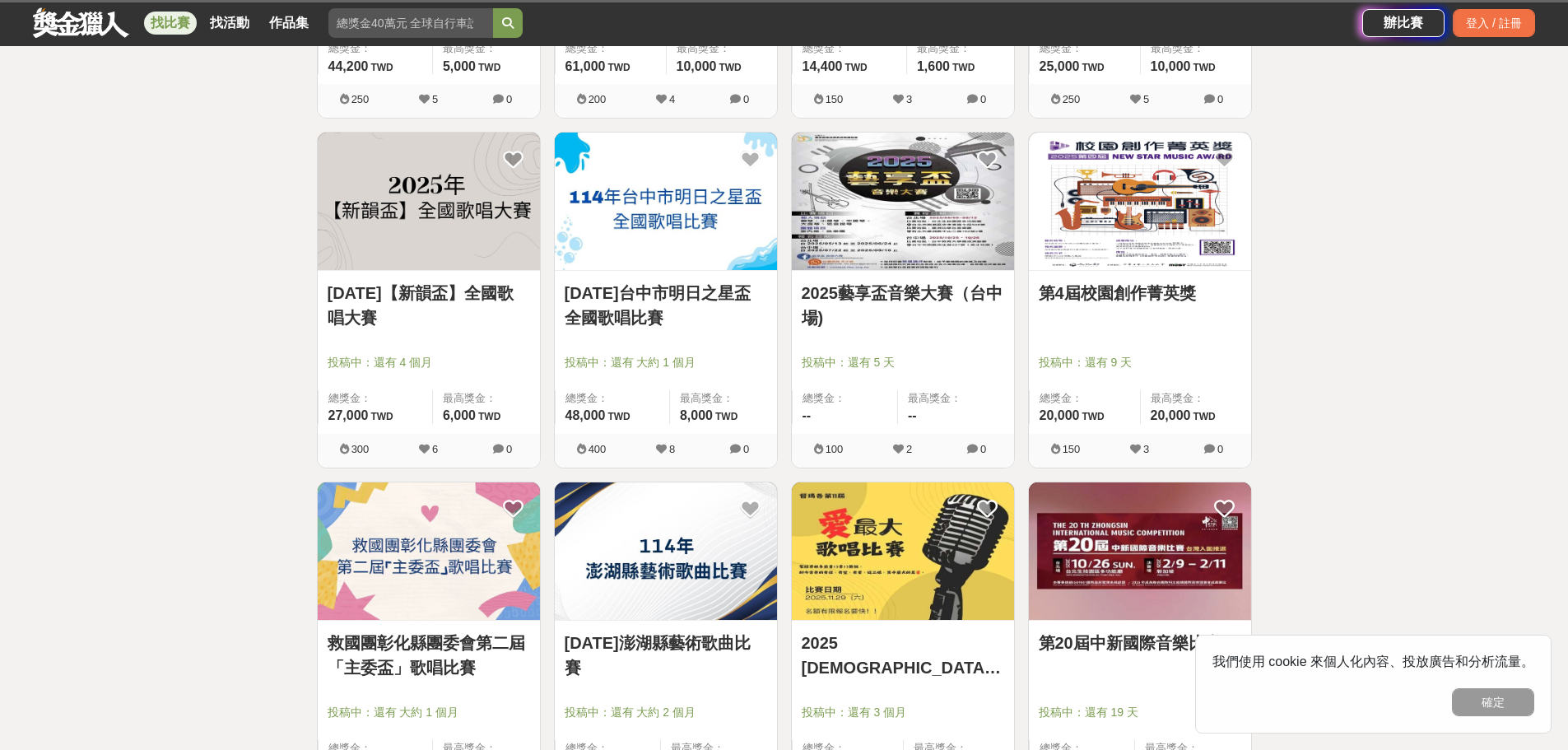
scroll to position [4775, 0]
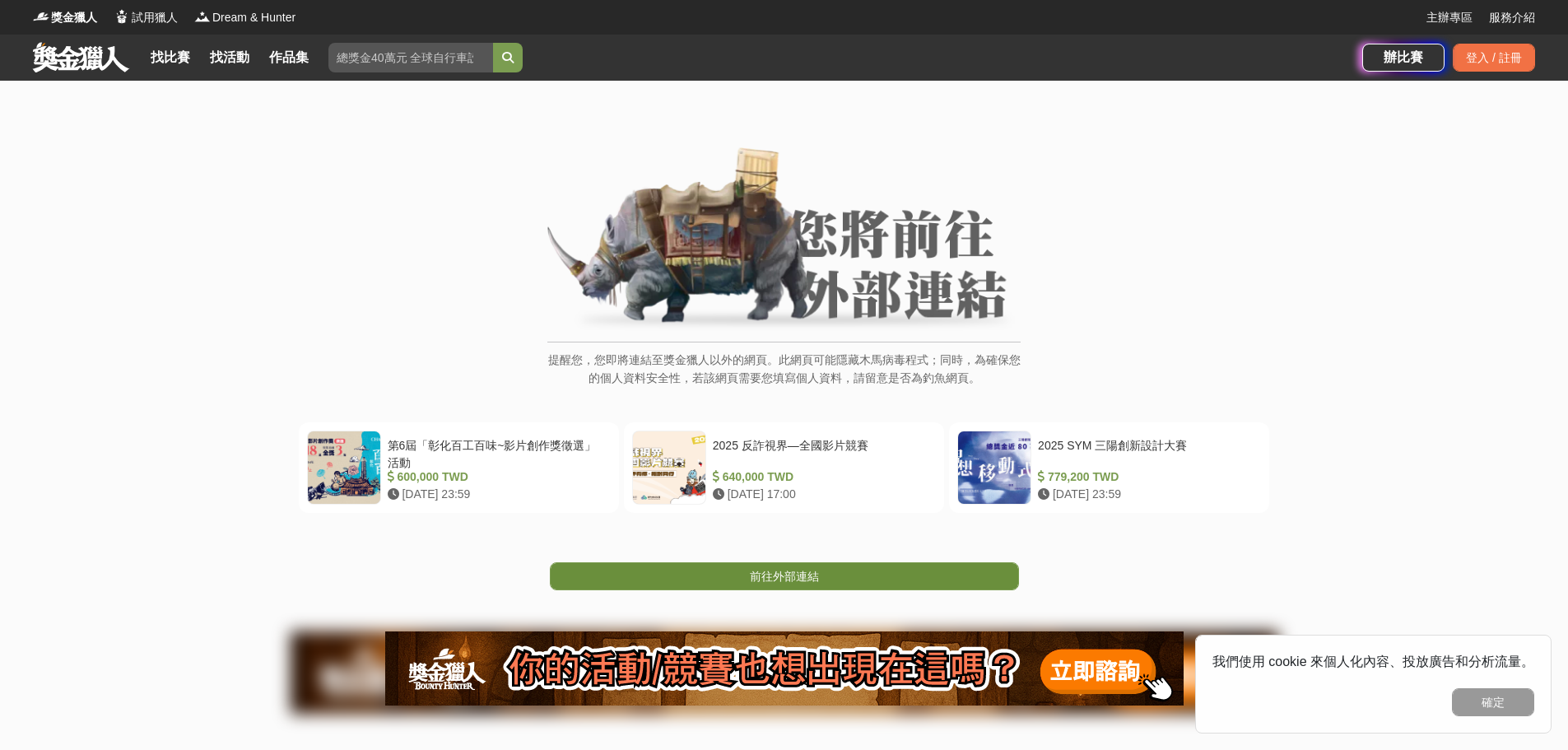
click at [777, 579] on span "前往外部連結" at bounding box center [785, 576] width 70 height 13
